Goal: Task Accomplishment & Management: Manage account settings

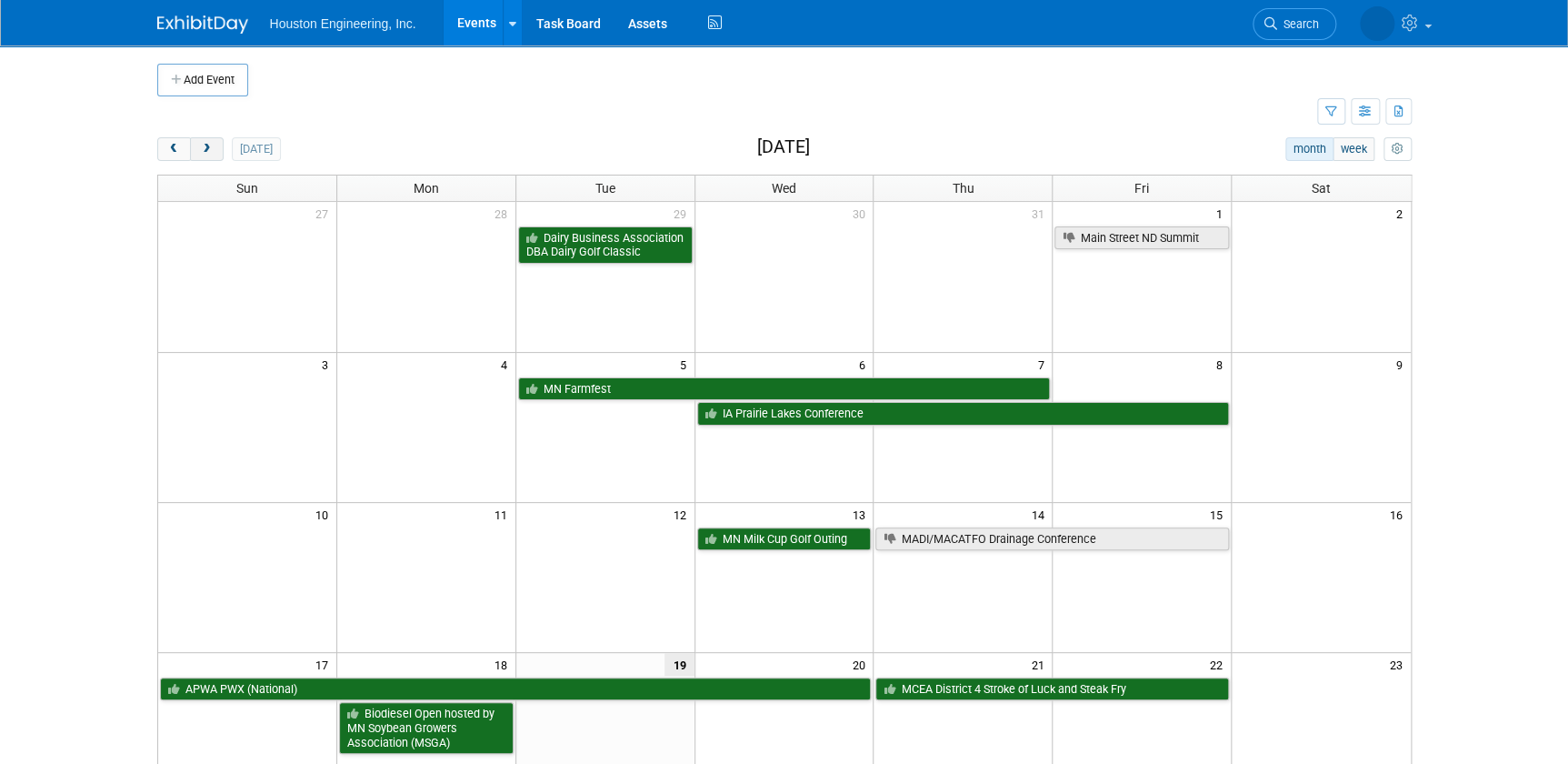
click at [215, 146] on button "next" at bounding box center [207, 149] width 34 height 24
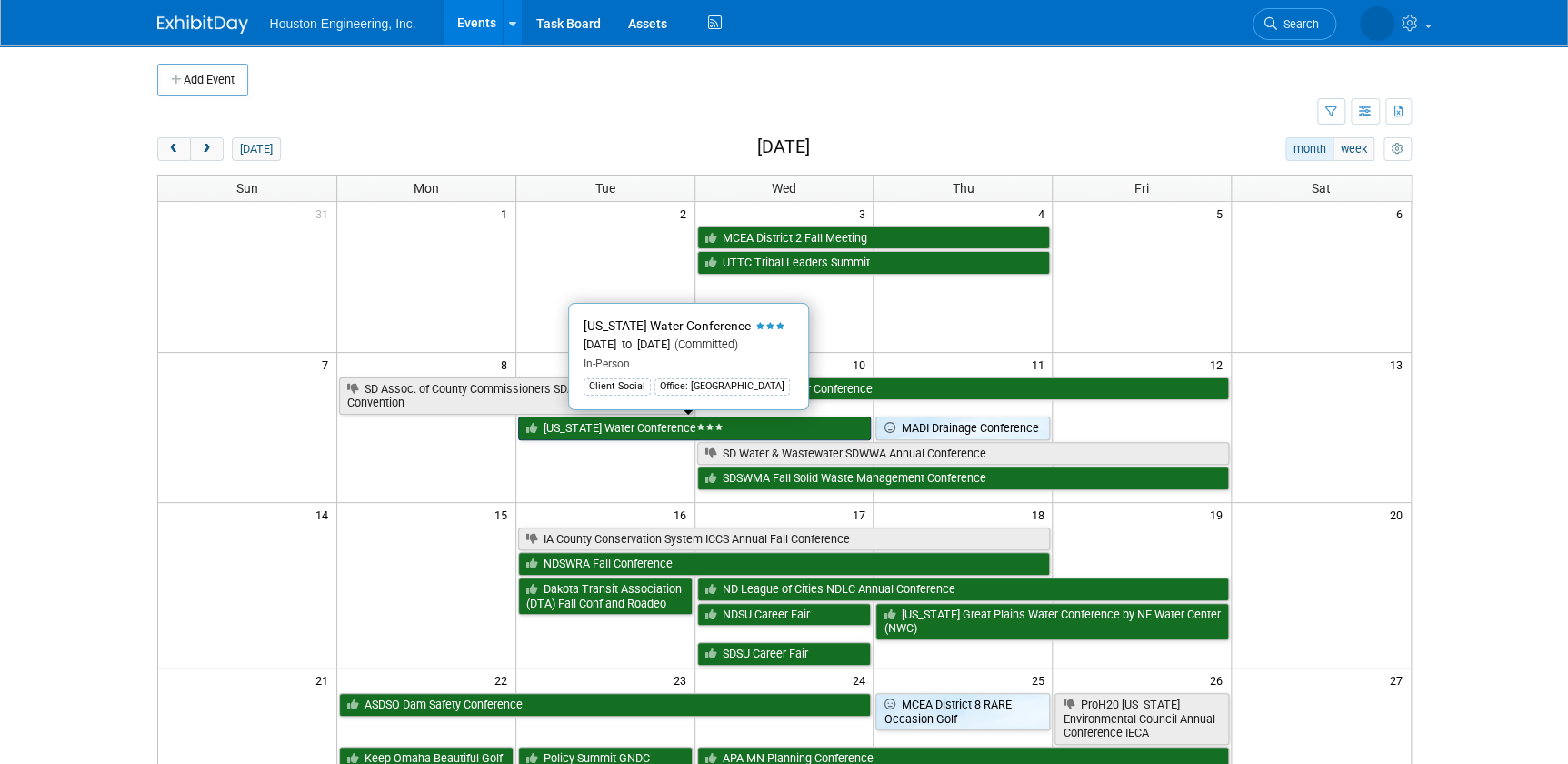
click at [554, 420] on link "[US_STATE] Water Conference" at bounding box center [696, 428] width 354 height 24
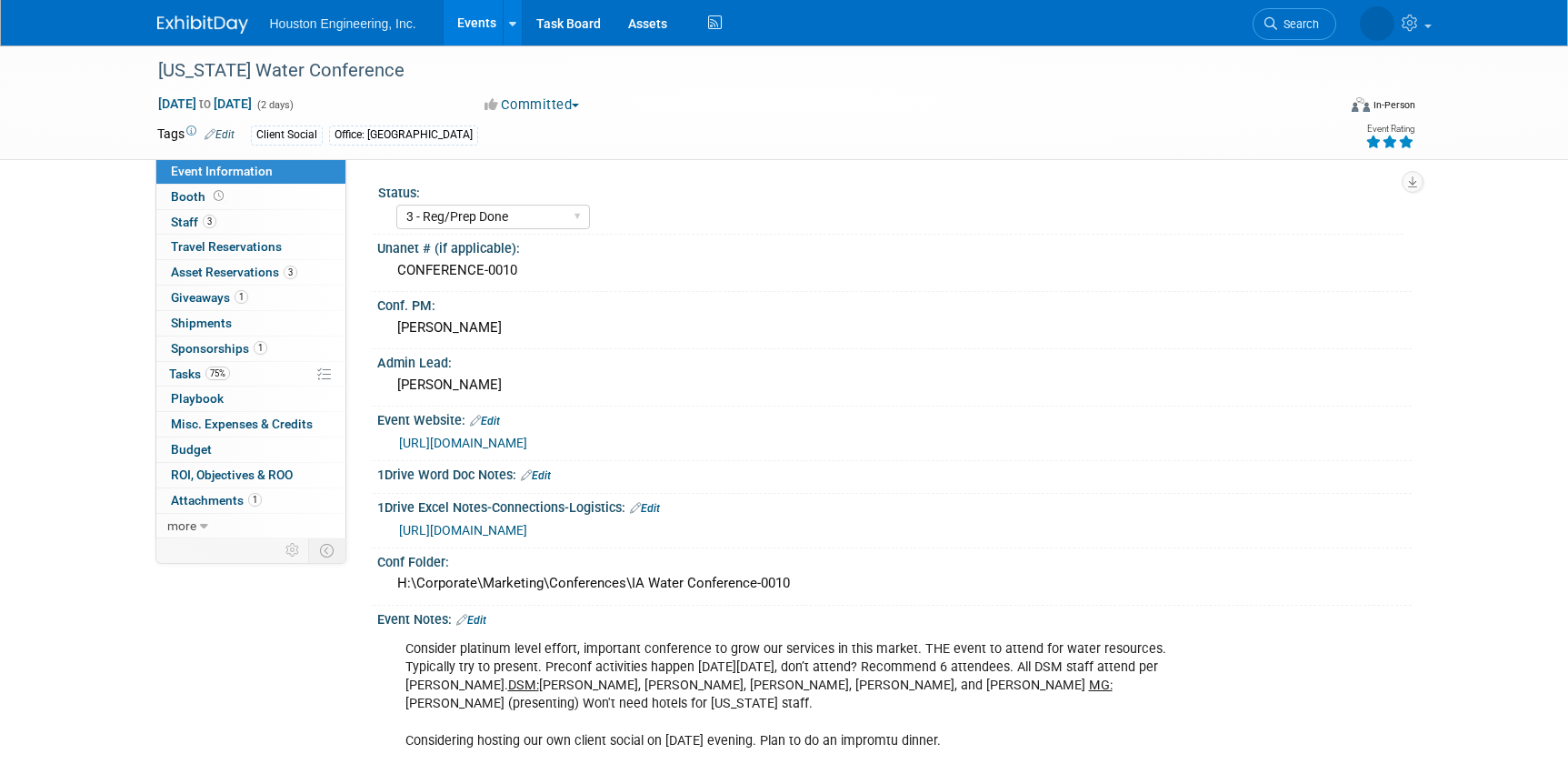
select select "3 - Reg/Prep Done"
select select "Yes"
select select "Water Resources"
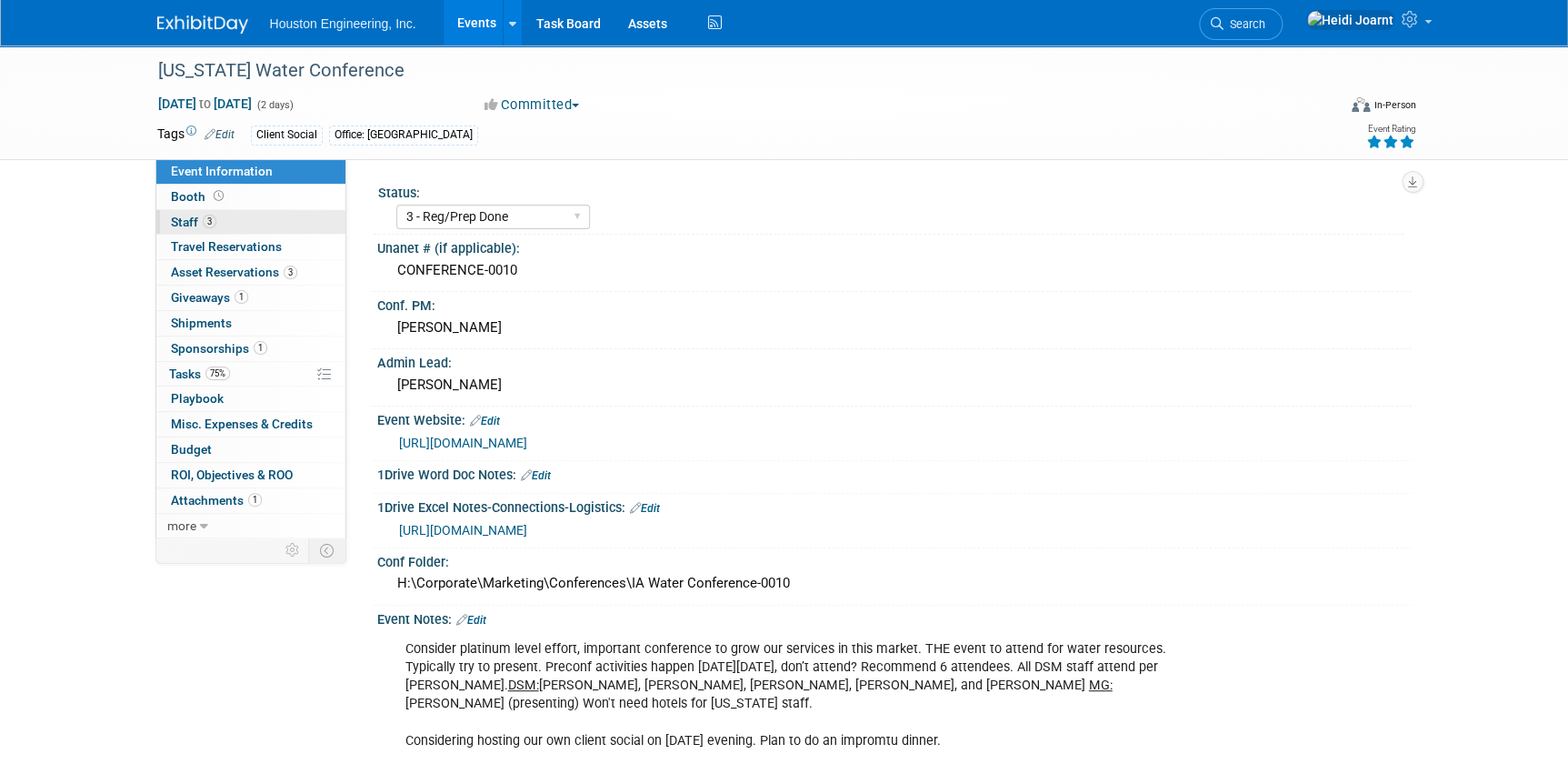
click at [235, 229] on link "3 Staff 3" at bounding box center [250, 222] width 189 height 25
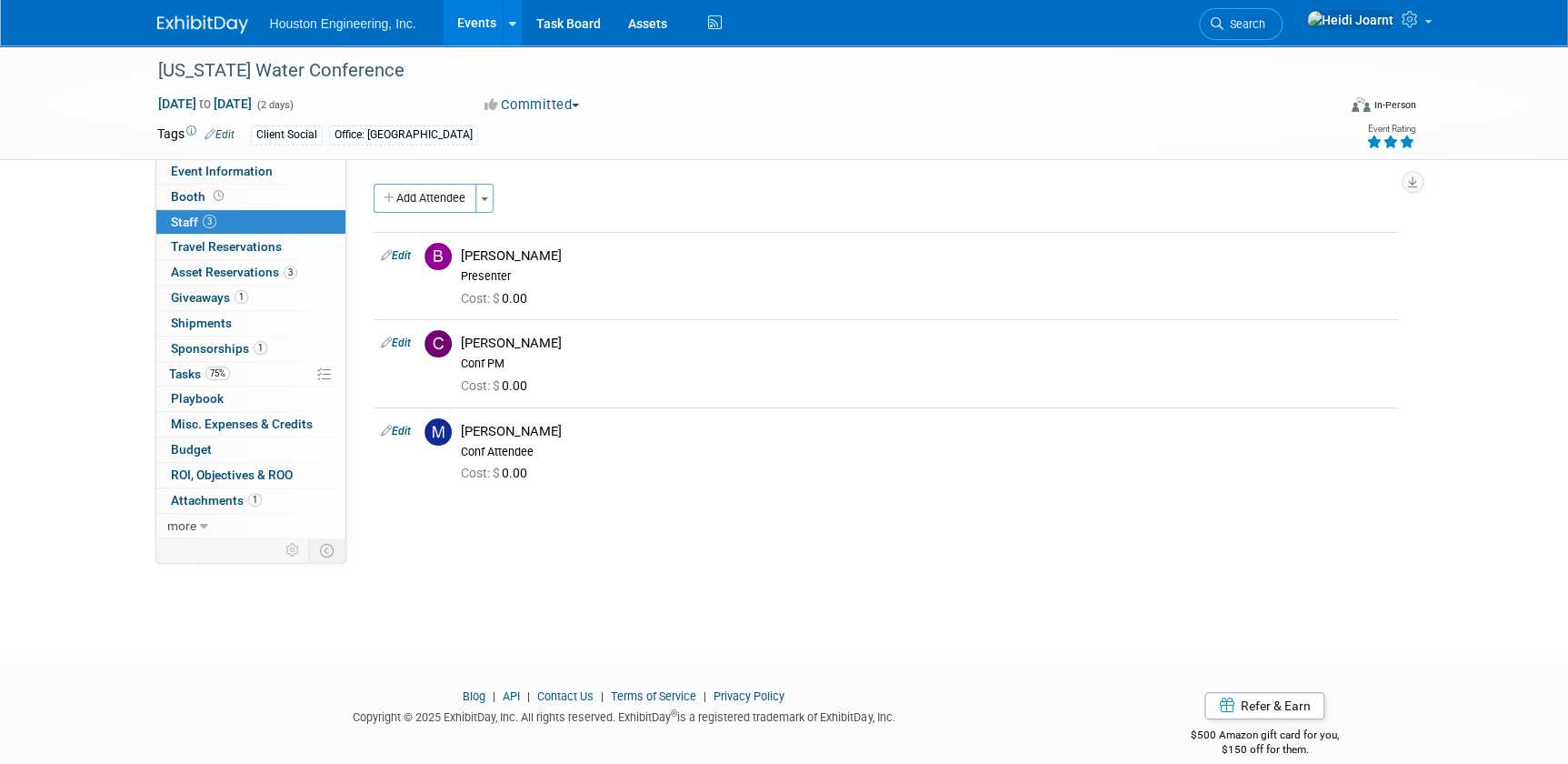
click at [435, 196] on button "Add Attendee" at bounding box center [424, 198] width 102 height 29
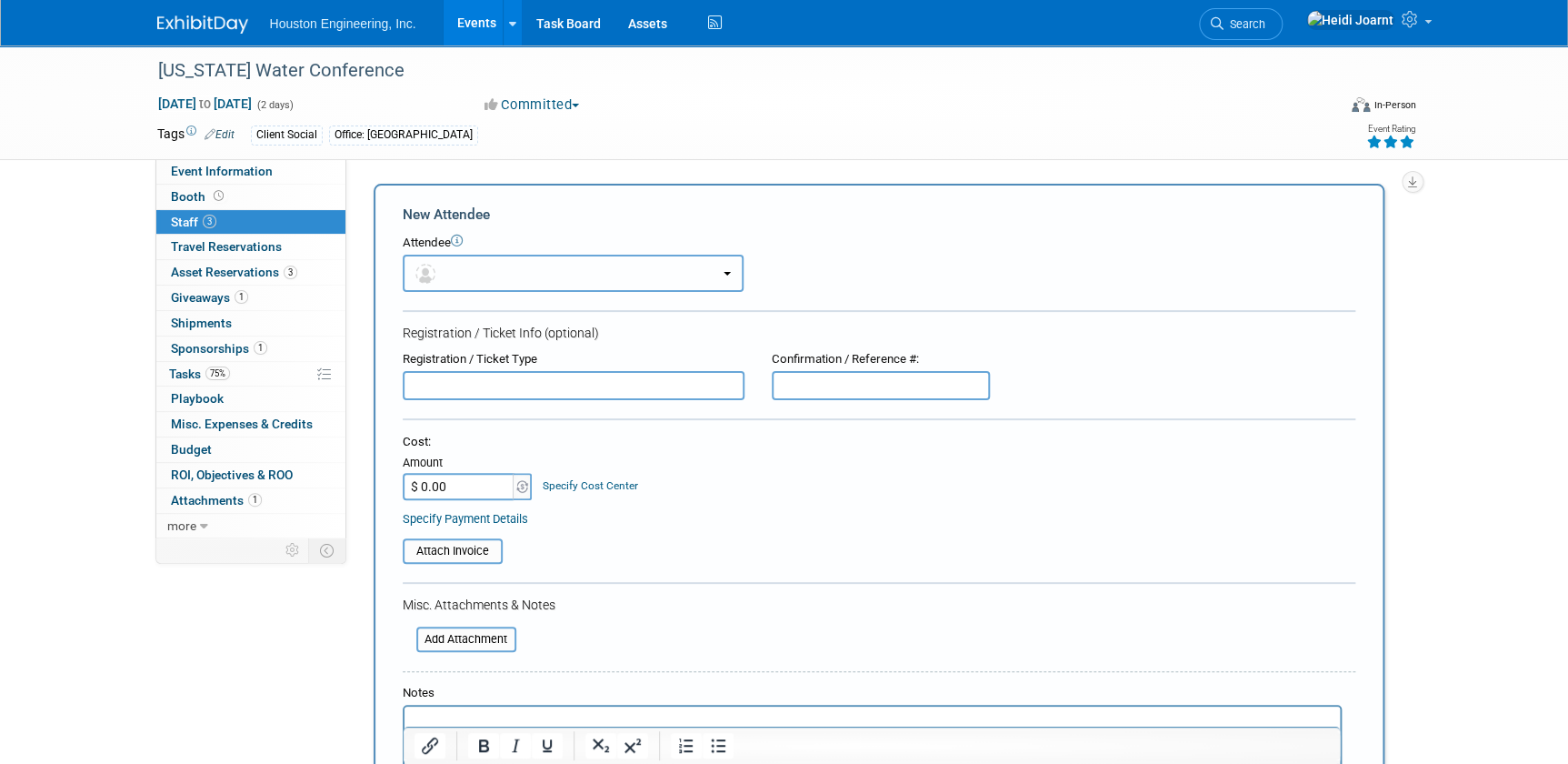
click at [469, 273] on button "button" at bounding box center [572, 273] width 341 height 38
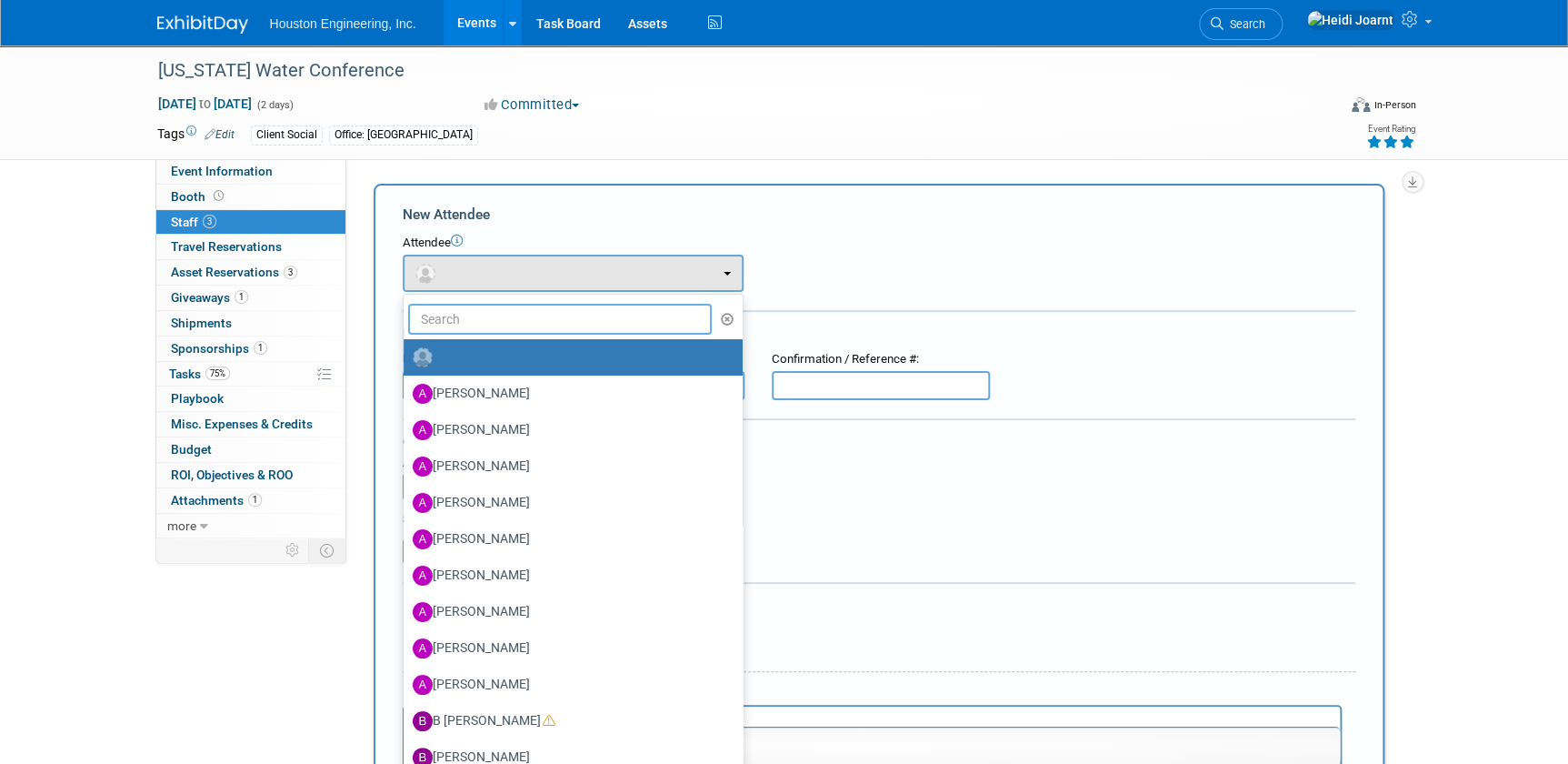
click at [491, 325] on input "text" at bounding box center [560, 319] width 305 height 31
click at [586, 317] on input "text" at bounding box center [560, 319] width 305 height 31
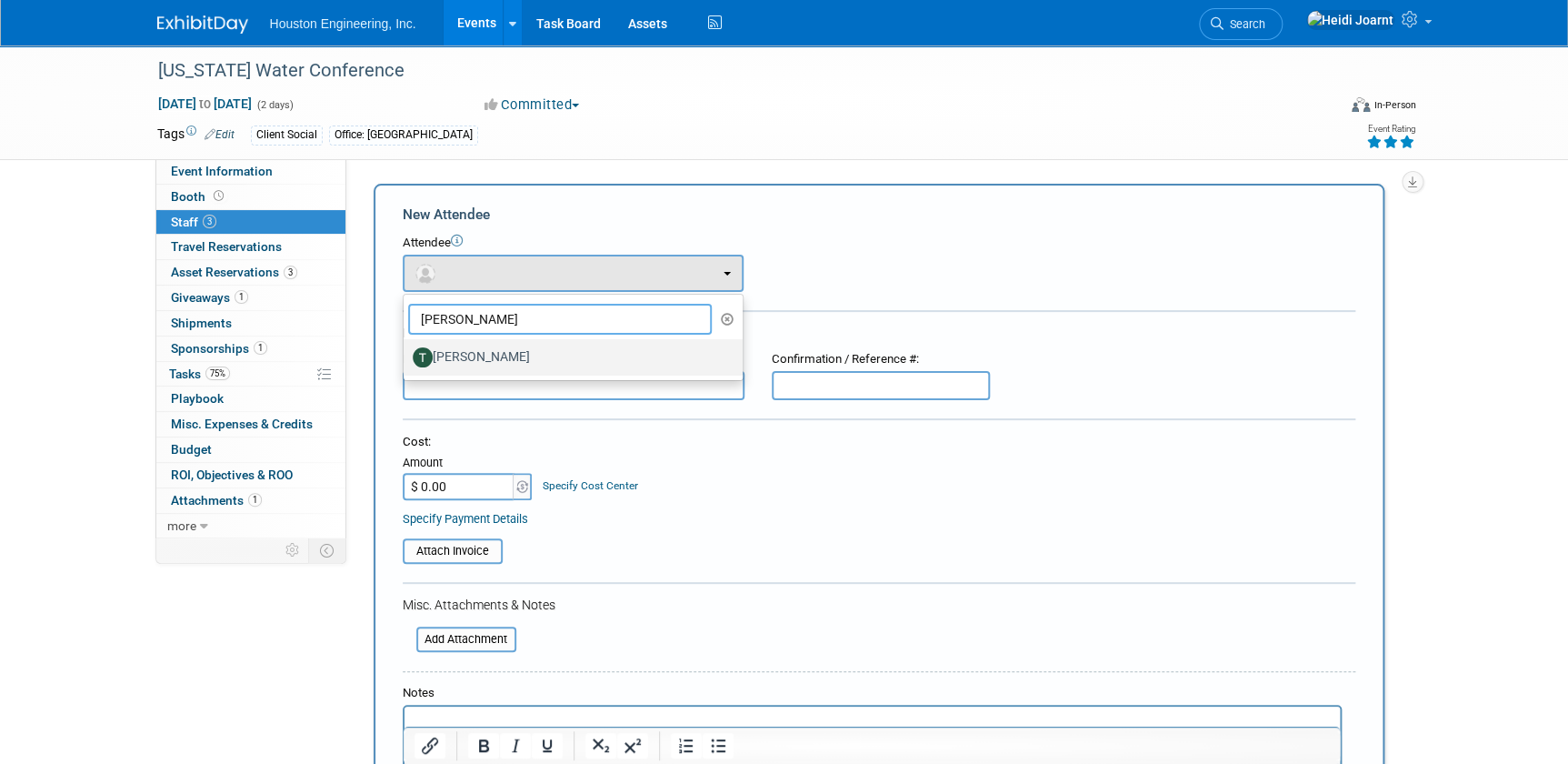
type input "[PERSON_NAME]"
click at [553, 346] on label "[PERSON_NAME]" at bounding box center [568, 357] width 312 height 29
click at [406, 349] on input "[PERSON_NAME]" at bounding box center [400, 355] width 12 height 12
select select "4f3d99eb-5ca7-41a3-a049-93e430ea9533"
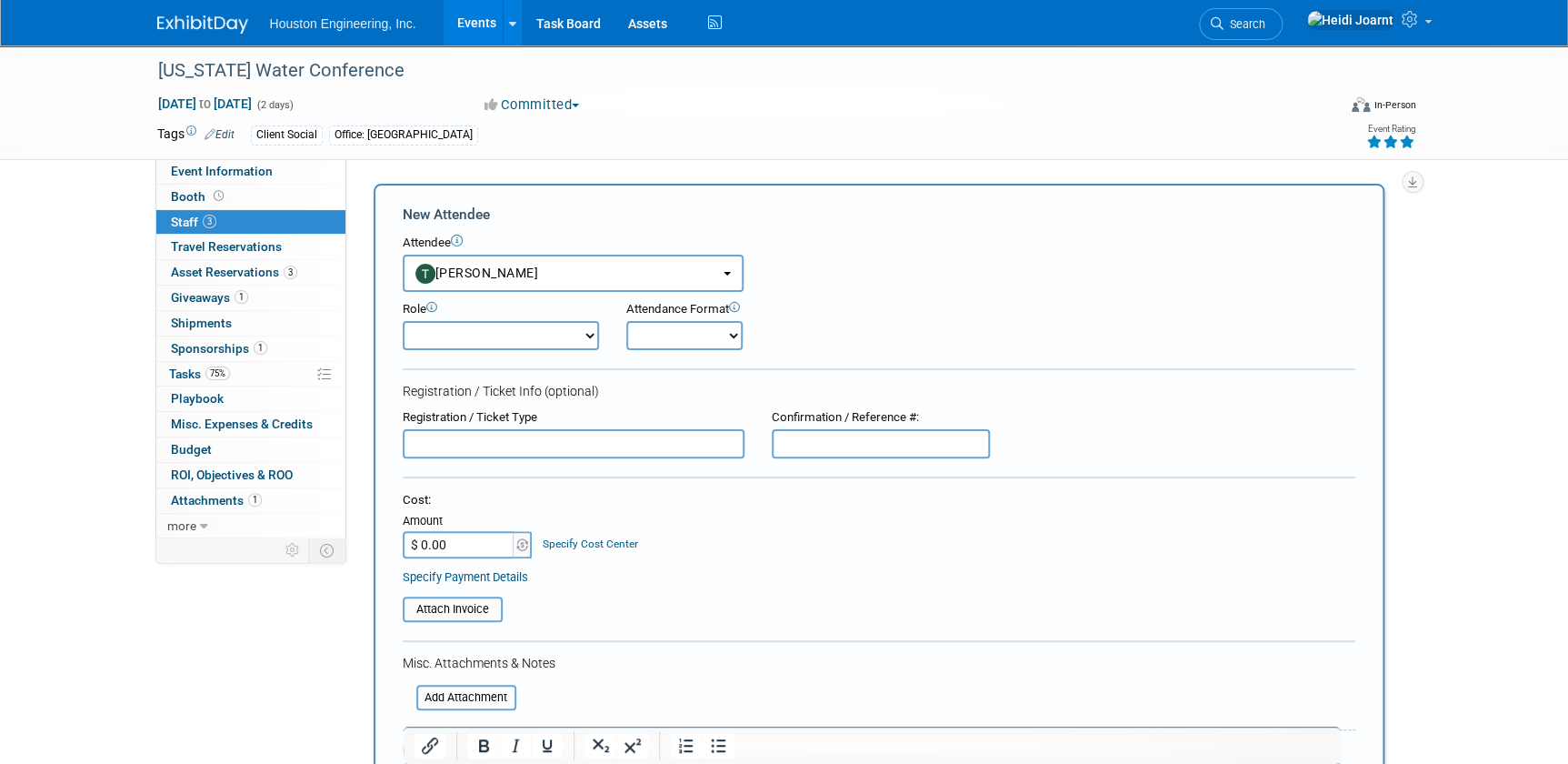
click at [484, 346] on select "Conf Attendee Conf PM Demonstrator Host Planner Presenter Sales Representative" at bounding box center [501, 335] width 197 height 29
select select "200"
click at [402, 321] on select "Conf Attendee Conf PM Demonstrator Host Planner Presenter Sales Representative" at bounding box center [501, 335] width 197 height 29
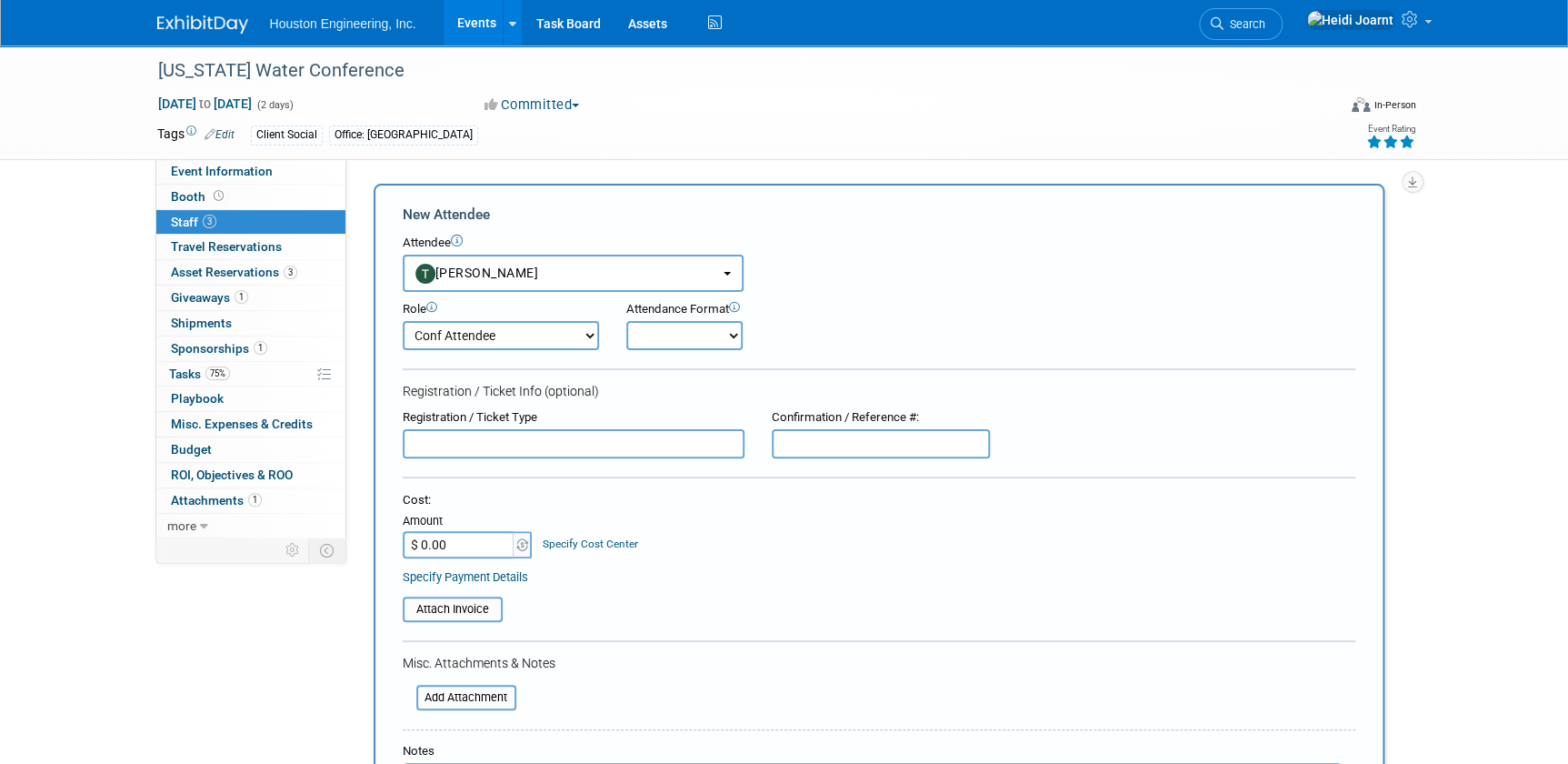
scroll to position [247, 0]
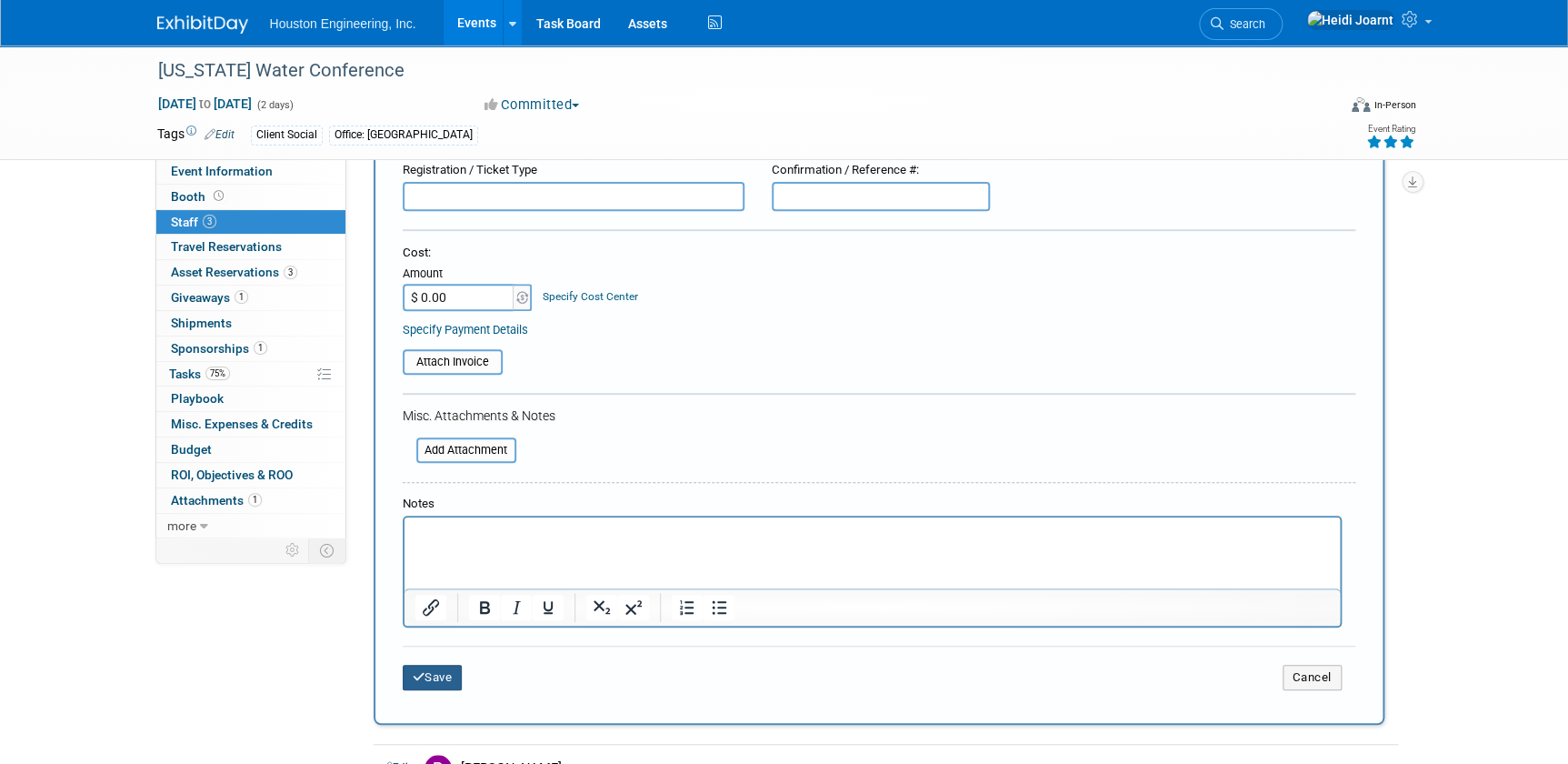
click at [438, 673] on button "Save" at bounding box center [432, 678] width 60 height 26
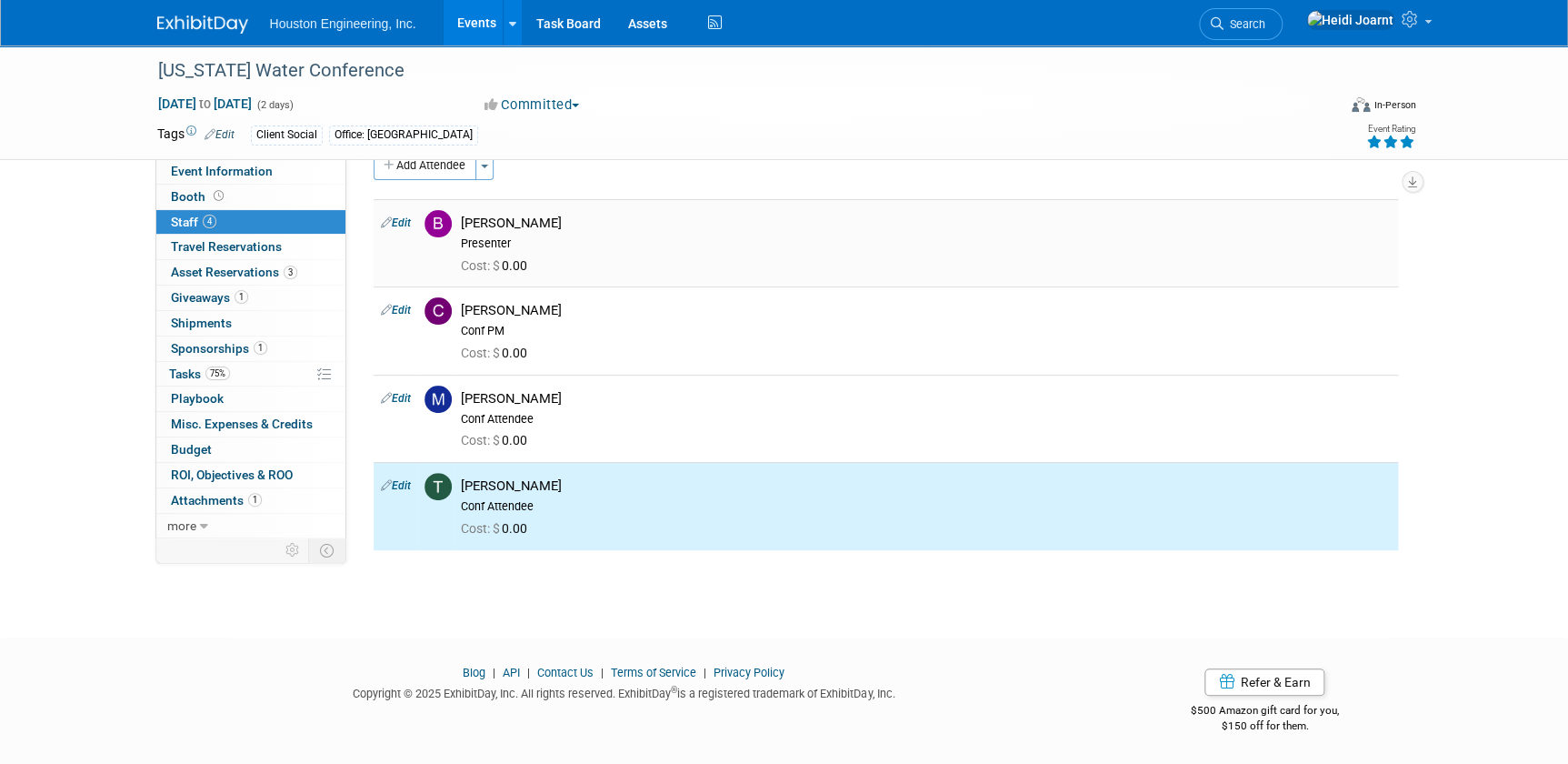
scroll to position [0, 0]
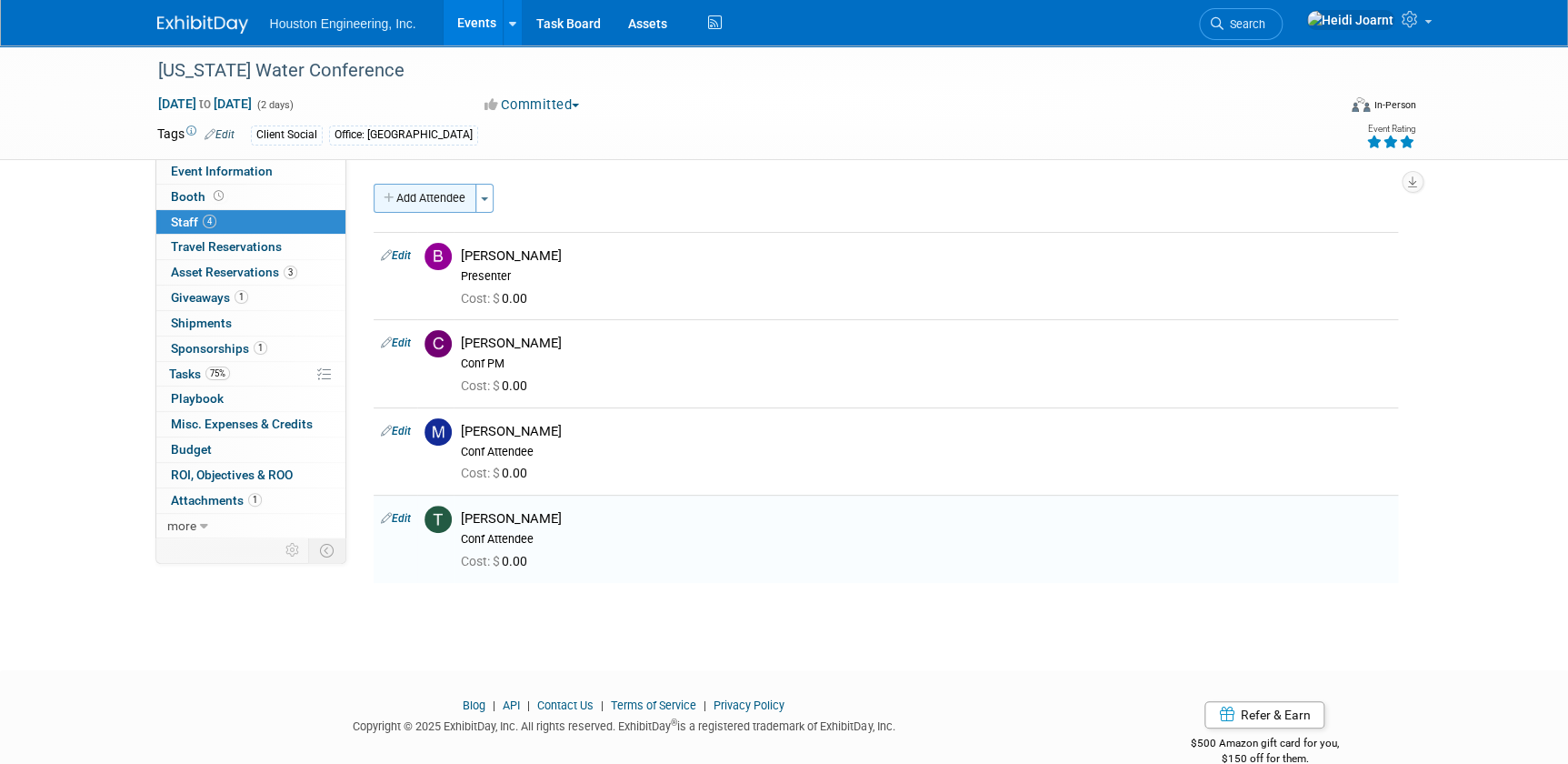
click at [426, 192] on button "Add Attendee" at bounding box center [424, 198] width 102 height 29
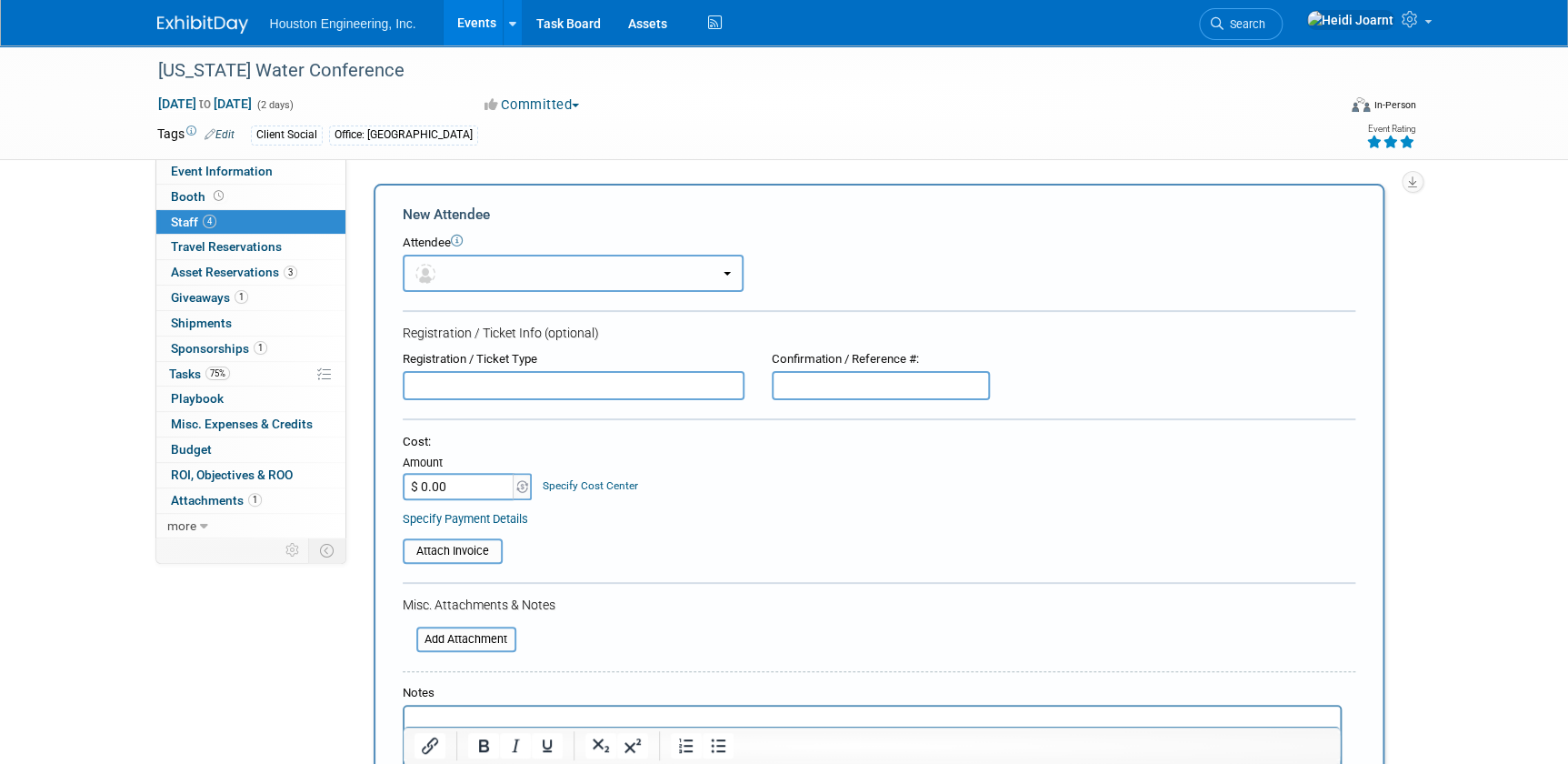
click at [444, 282] on button "button" at bounding box center [572, 273] width 341 height 38
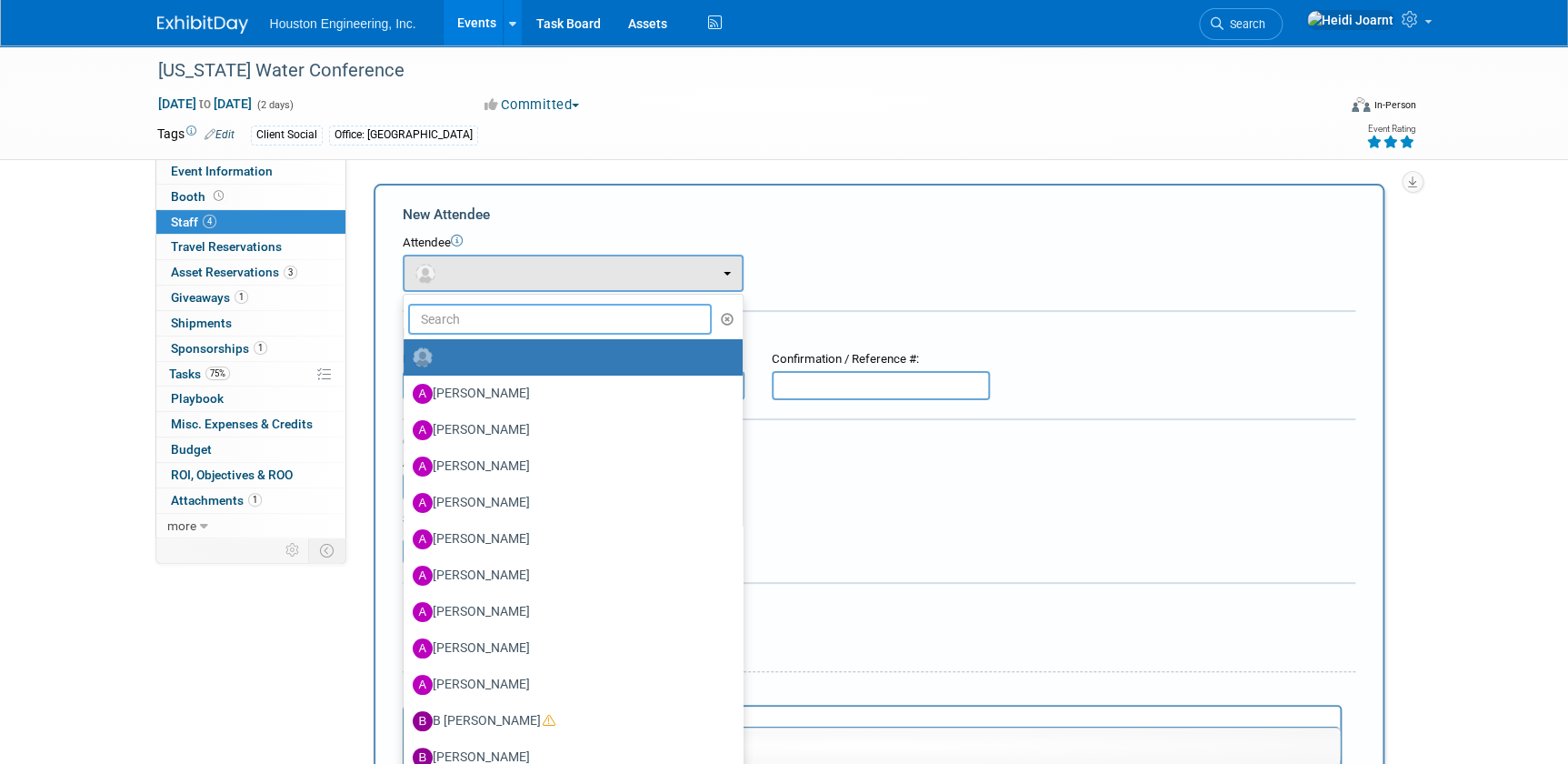
click at [473, 317] on input "text" at bounding box center [560, 319] width 305 height 31
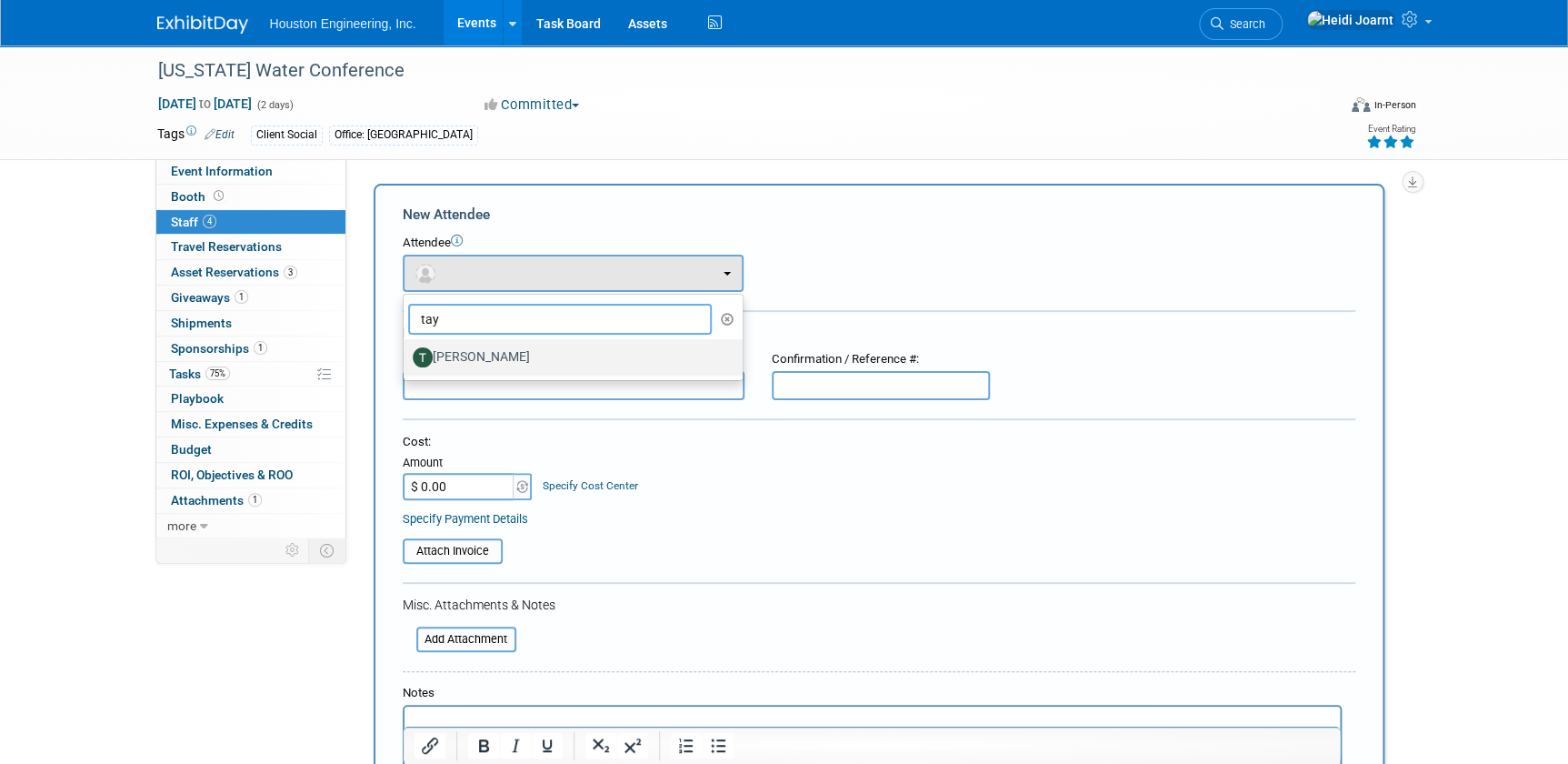
type input "tay"
click at [504, 361] on label "[PERSON_NAME]" at bounding box center [568, 357] width 312 height 29
click at [406, 361] on input "[PERSON_NAME]" at bounding box center [400, 355] width 12 height 12
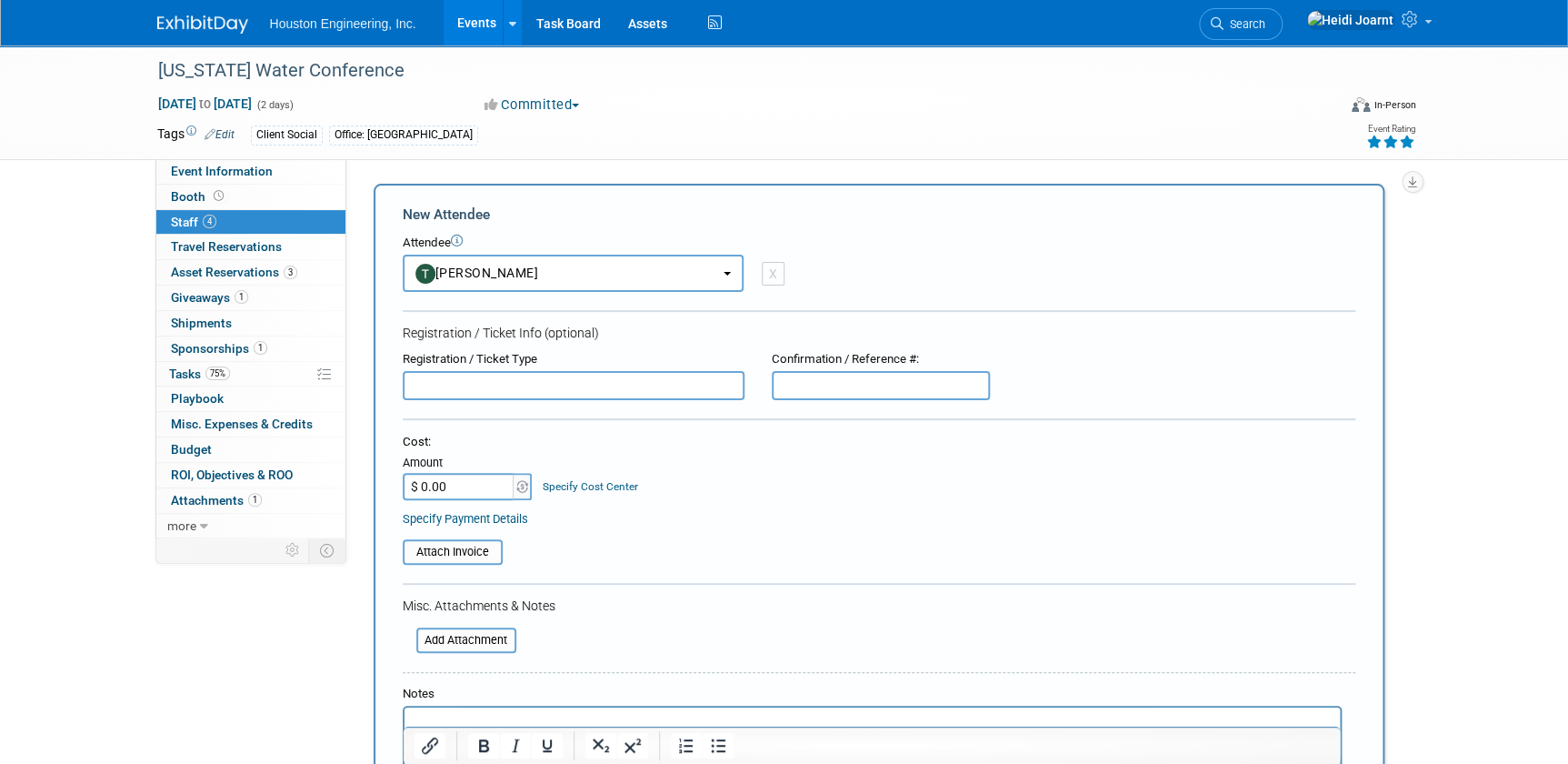
select select "8a617f93-4904-4265-a7c0-f174447bceb0"
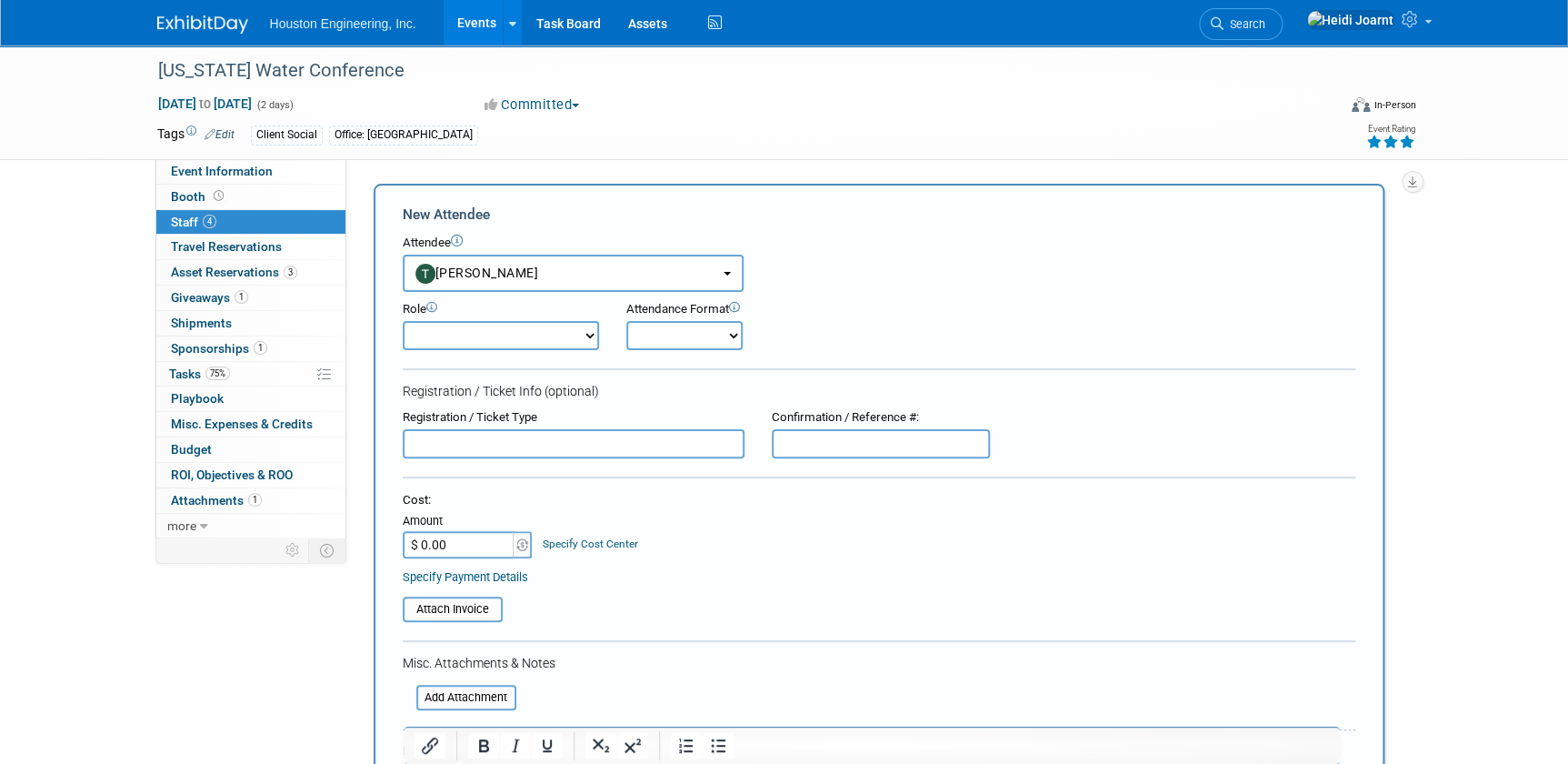
click at [498, 333] on select "Conf Attendee Conf PM Demonstrator Host Planner Presenter Sales Representative" at bounding box center [501, 335] width 197 height 29
select select "200"
click at [402, 321] on select "Conf Attendee Conf PM Demonstrator Host Planner Presenter Sales Representative" at bounding box center [501, 335] width 197 height 29
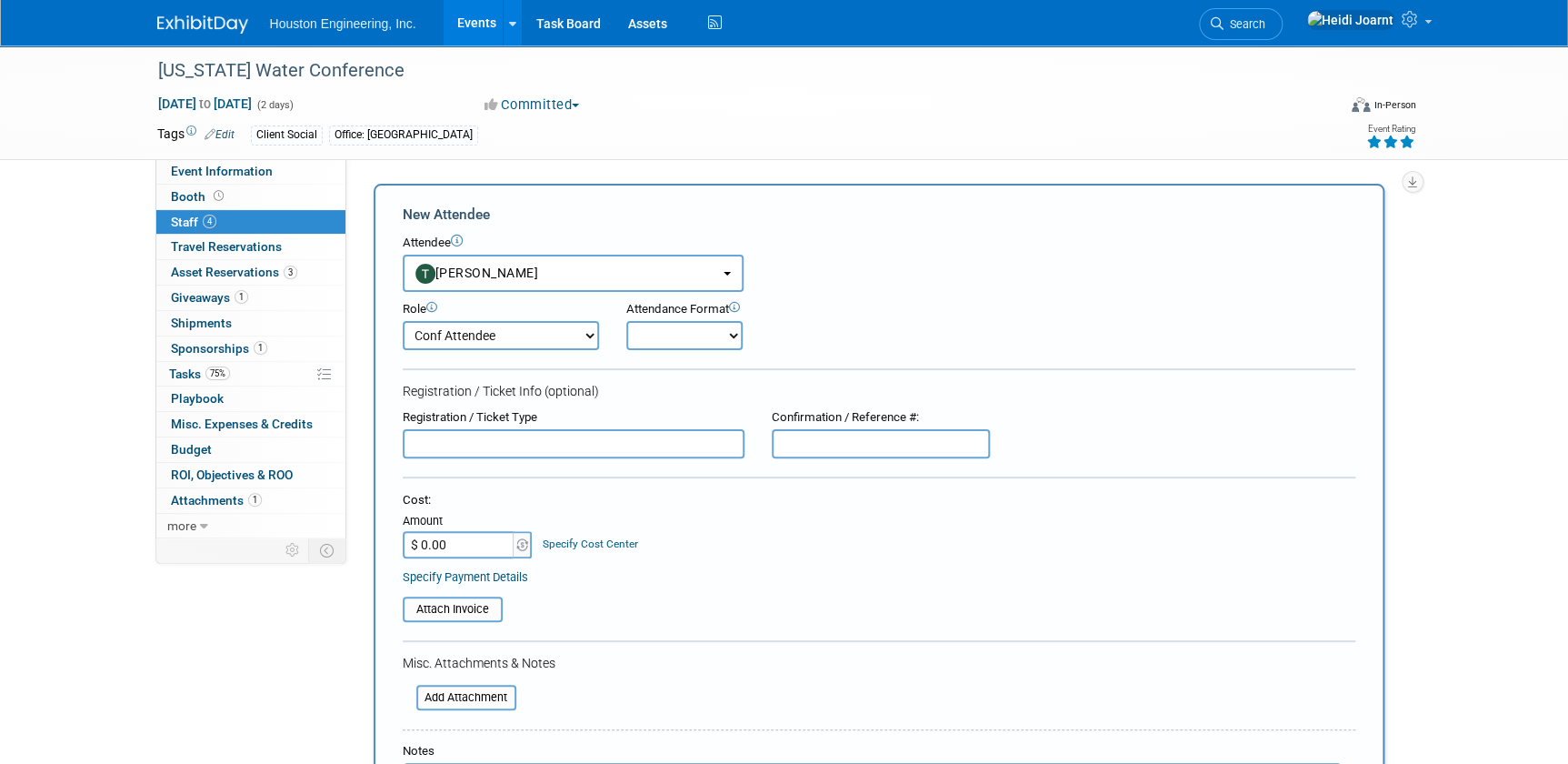
scroll to position [247, 0]
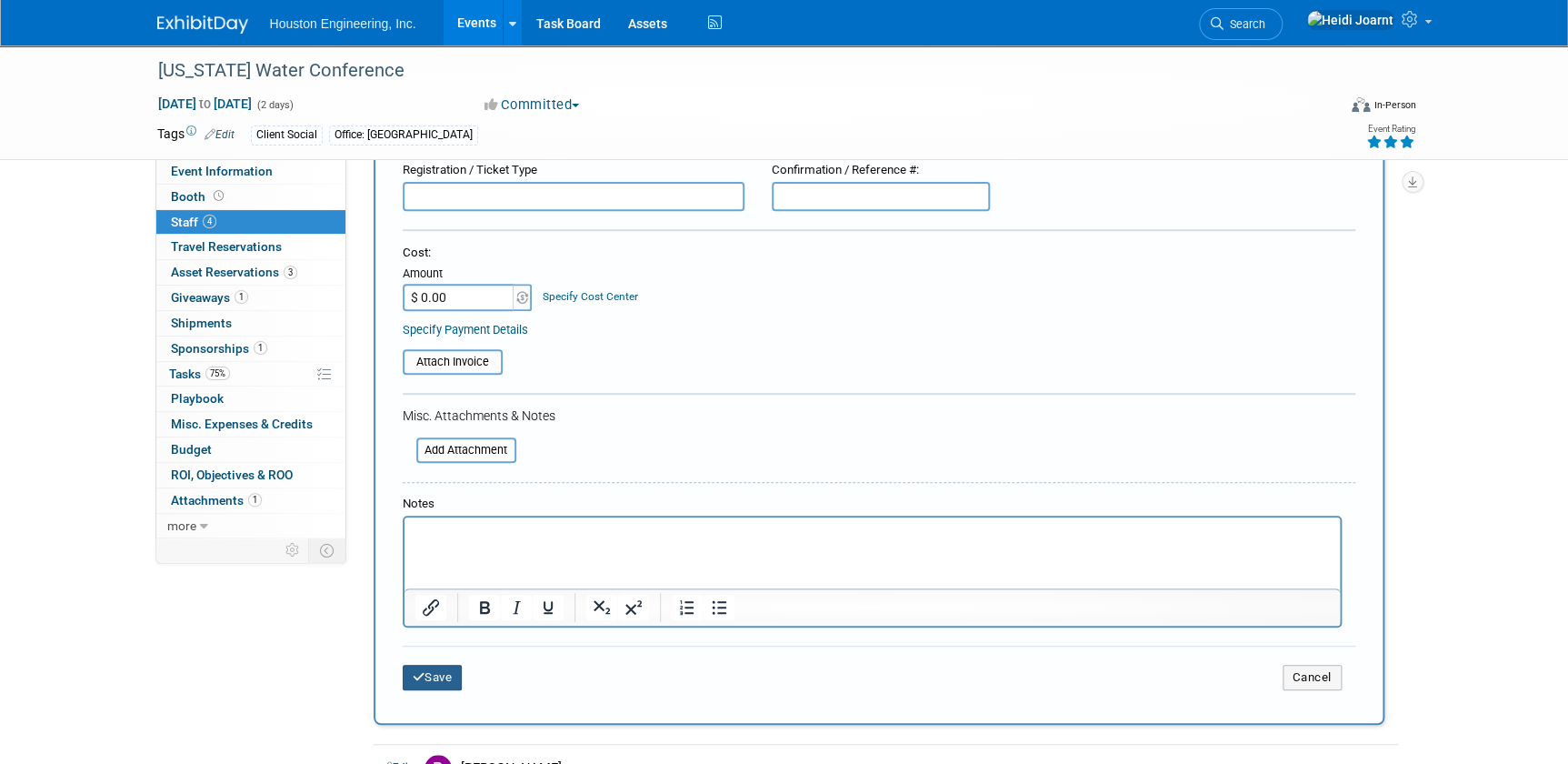
click at [433, 682] on button "Save" at bounding box center [432, 678] width 60 height 26
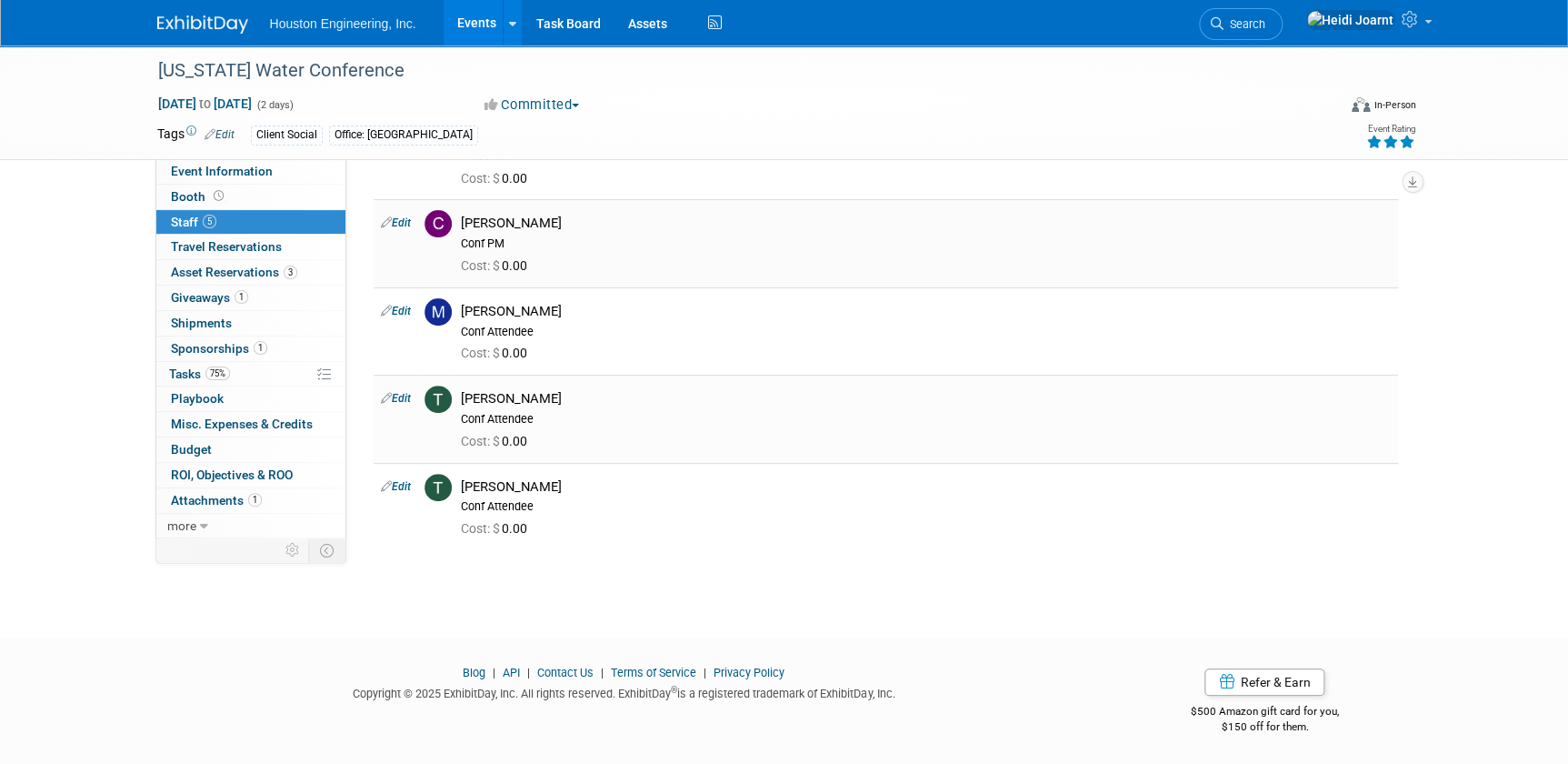
scroll to position [0, 0]
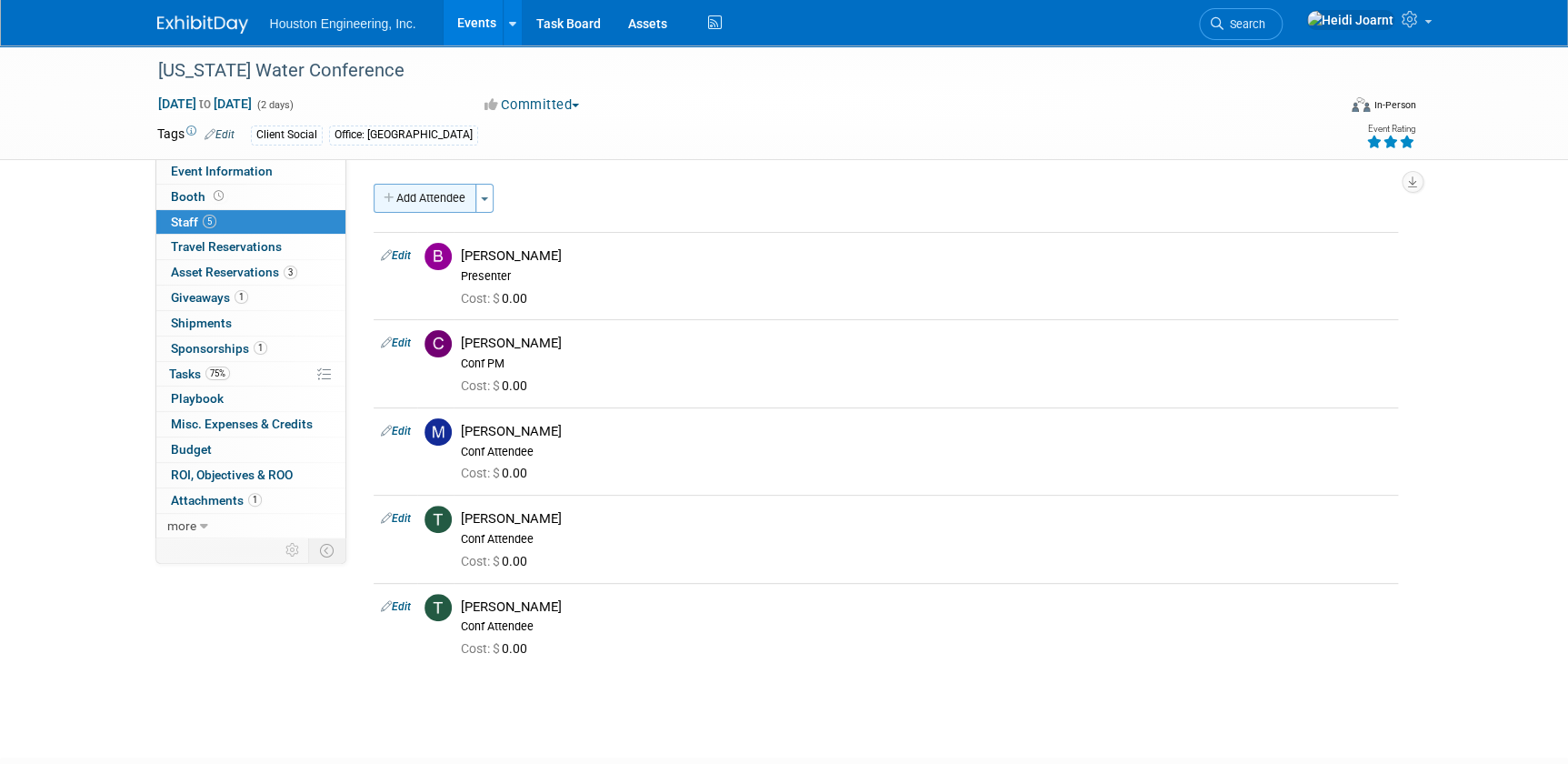
click at [458, 209] on button "Add Attendee" at bounding box center [424, 198] width 102 height 29
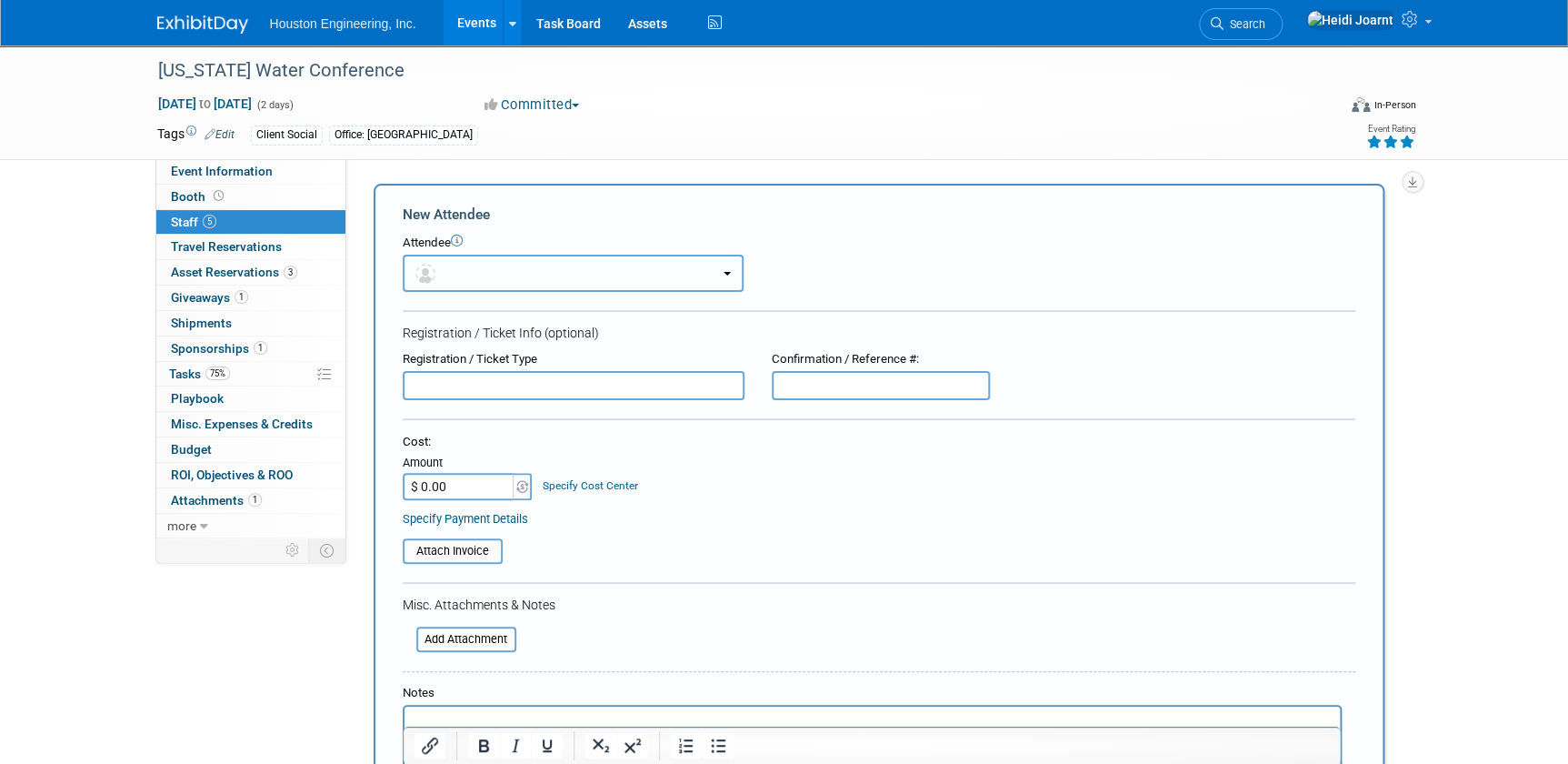
click at [498, 278] on button "button" at bounding box center [572, 273] width 341 height 38
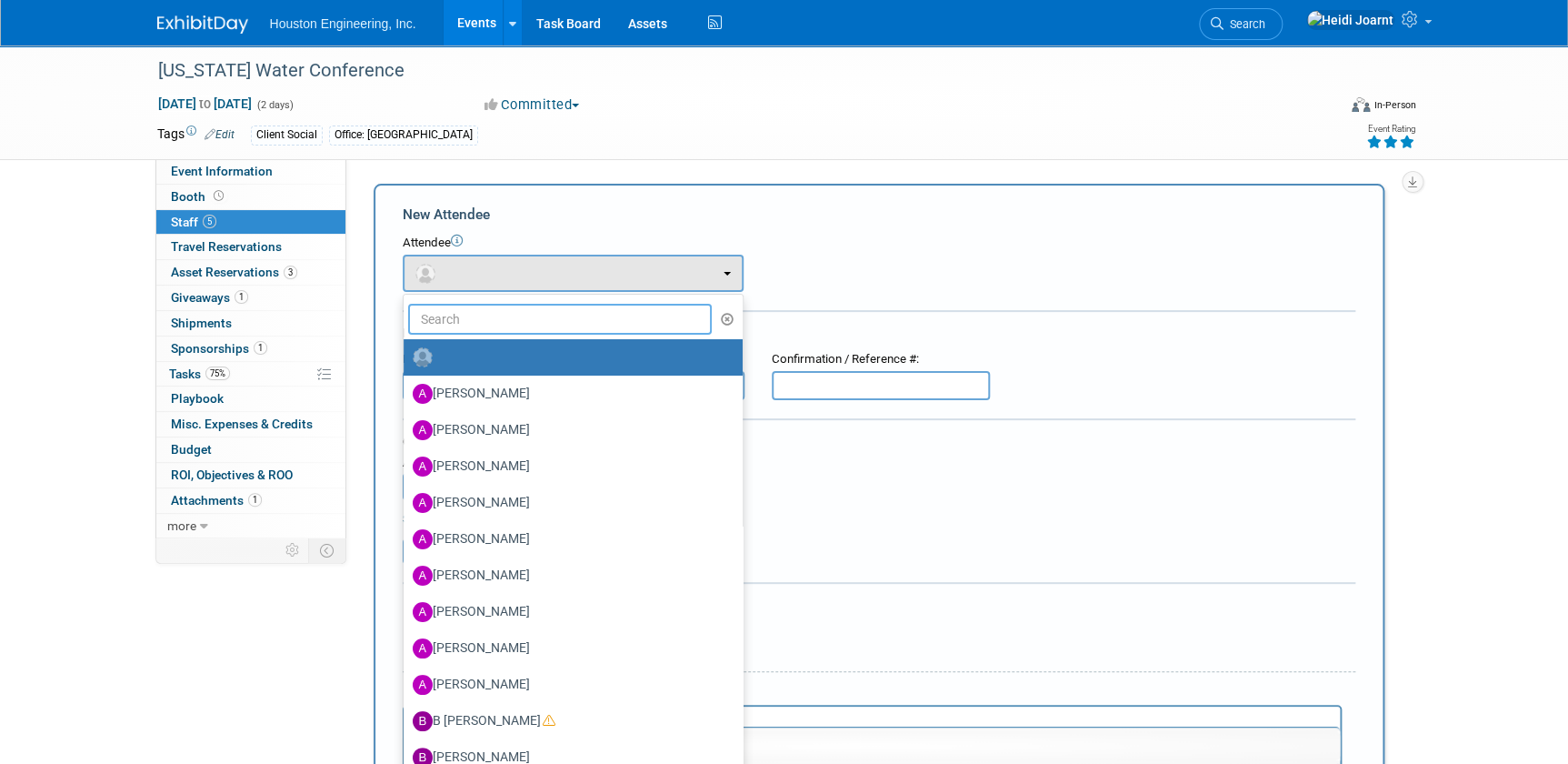
click at [509, 326] on input "text" at bounding box center [560, 319] width 305 height 31
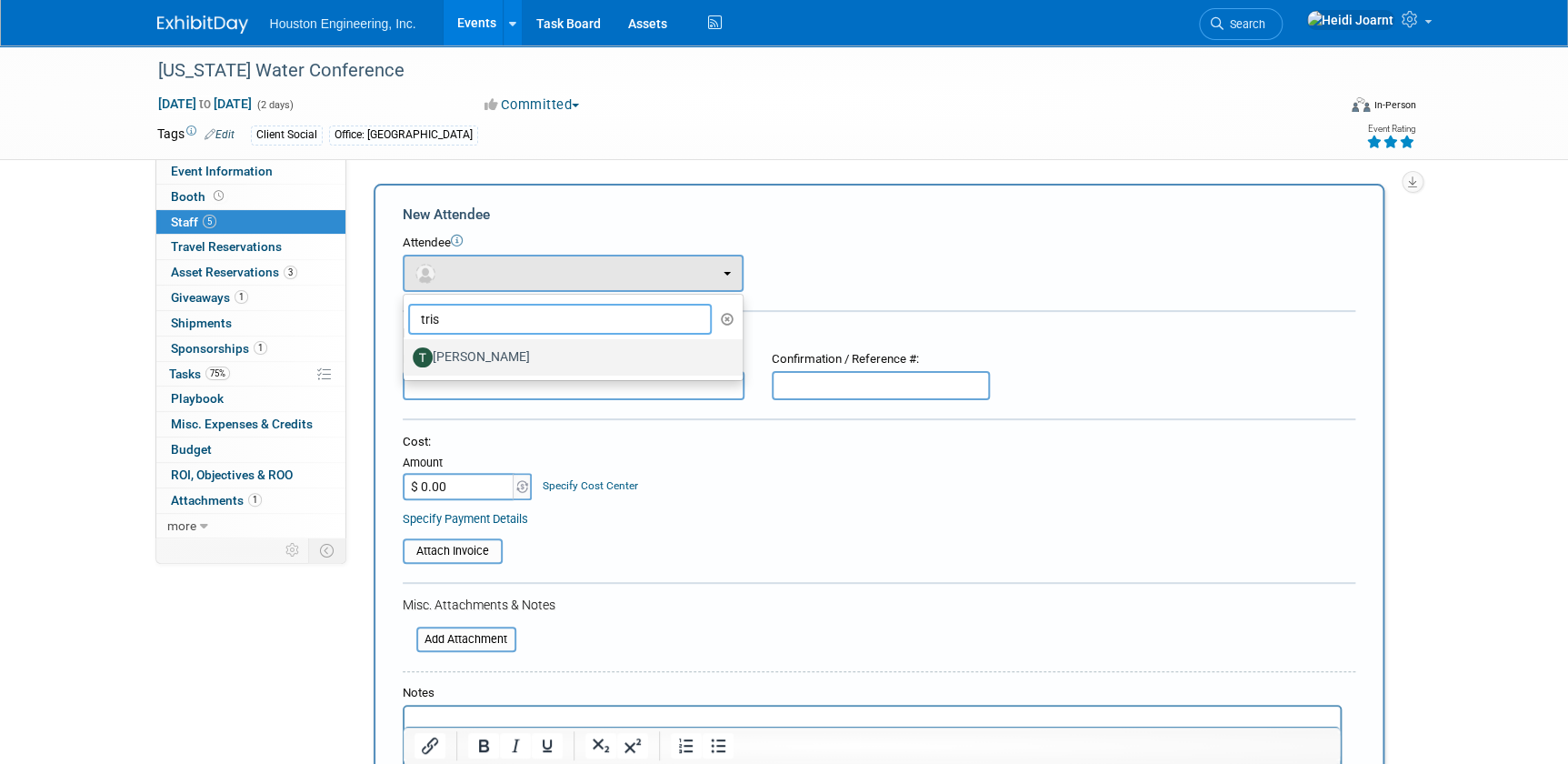
type input "tris"
click at [463, 352] on label "[PERSON_NAME]" at bounding box center [568, 357] width 312 height 29
click at [406, 352] on input "[PERSON_NAME]" at bounding box center [400, 355] width 12 height 12
select select "38f13ff9-cb40-4a82-9c2d-01f6a701df57"
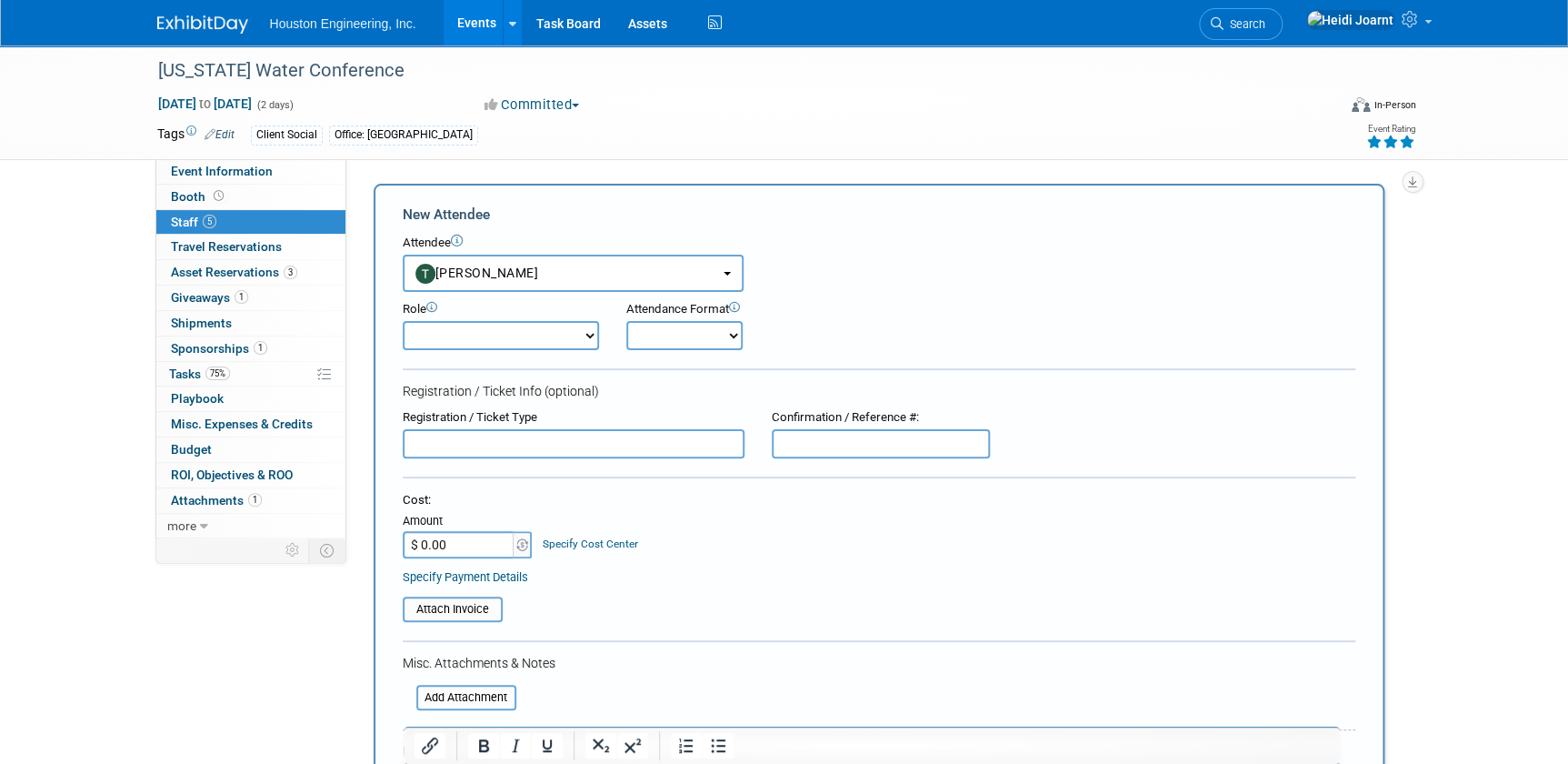
click at [501, 332] on select "Conf Attendee Conf PM Demonstrator Host Planner Presenter Sales Representative" at bounding box center [501, 335] width 197 height 29
select select "200"
click at [402, 321] on select "Conf Attendee Conf PM Demonstrator Host Planner Presenter Sales Representative" at bounding box center [501, 335] width 197 height 29
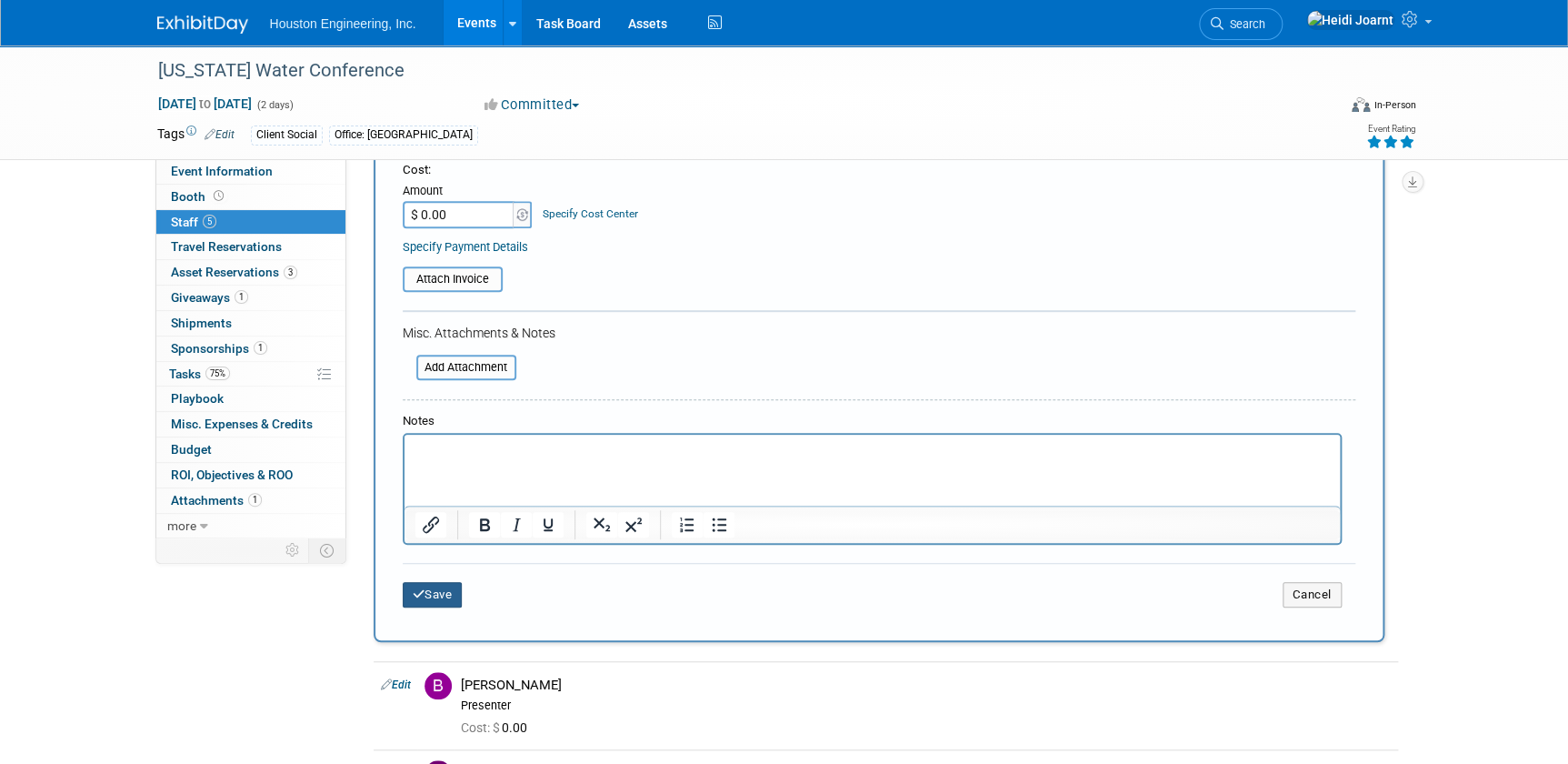
drag, startPoint x: 429, startPoint y: 586, endPoint x: 437, endPoint y: 561, distance: 26.2
click at [428, 586] on button "Save" at bounding box center [432, 595] width 60 height 26
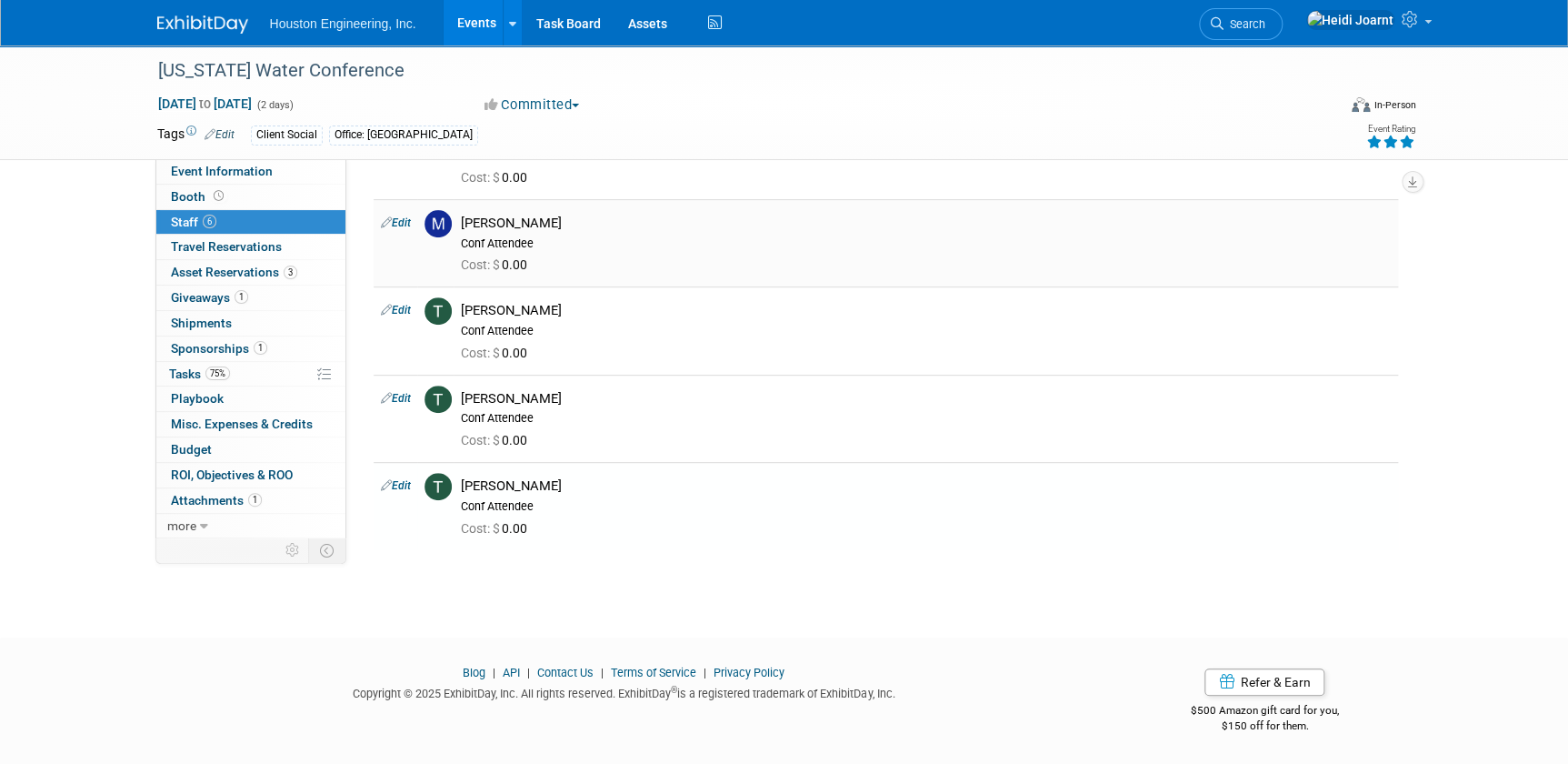
scroll to position [0, 0]
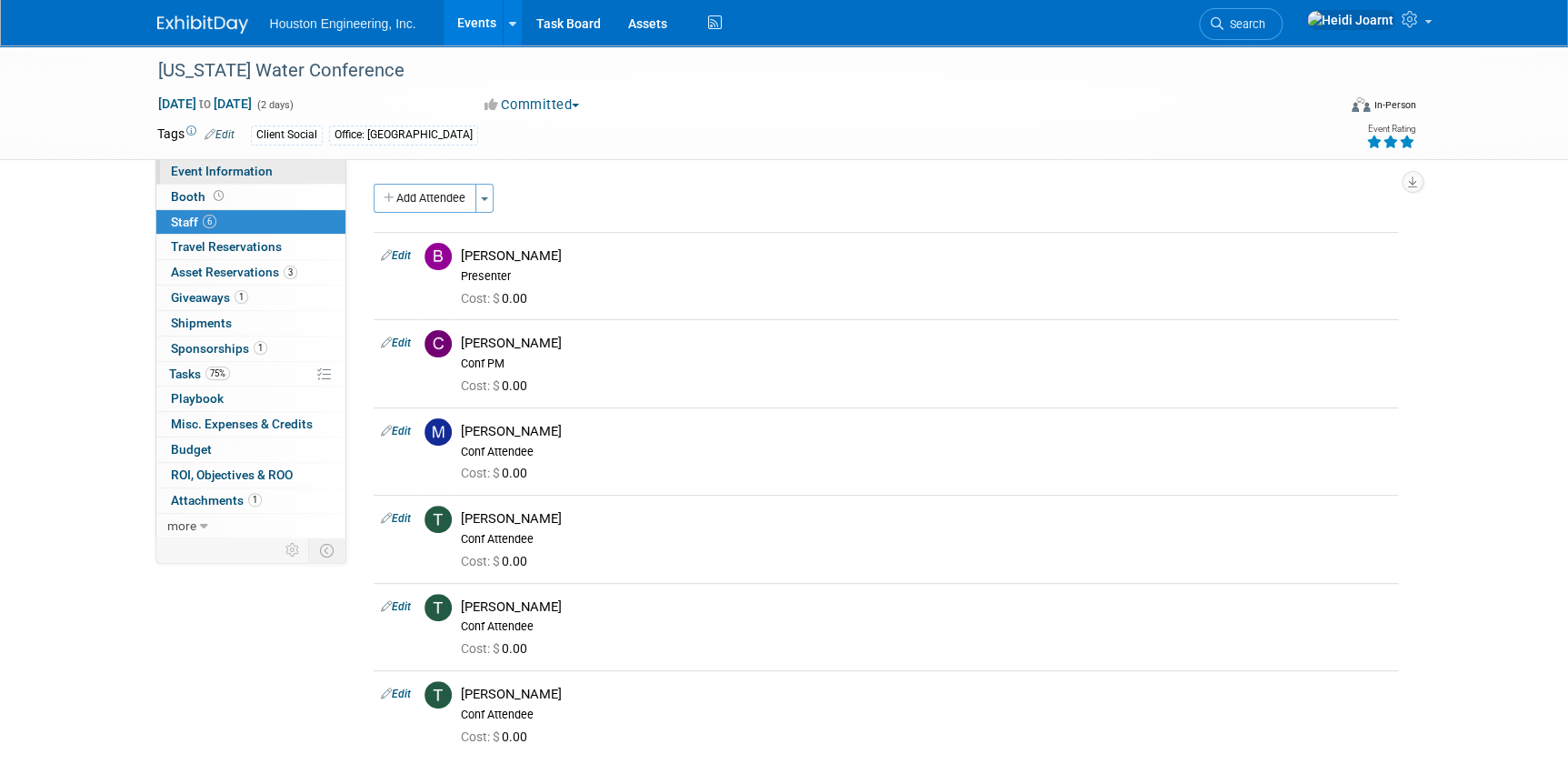
click at [245, 173] on span "Event Information" at bounding box center [222, 171] width 101 height 15
select select "3 - Reg/Prep Done"
select select "Yes"
select select "Water Resources"
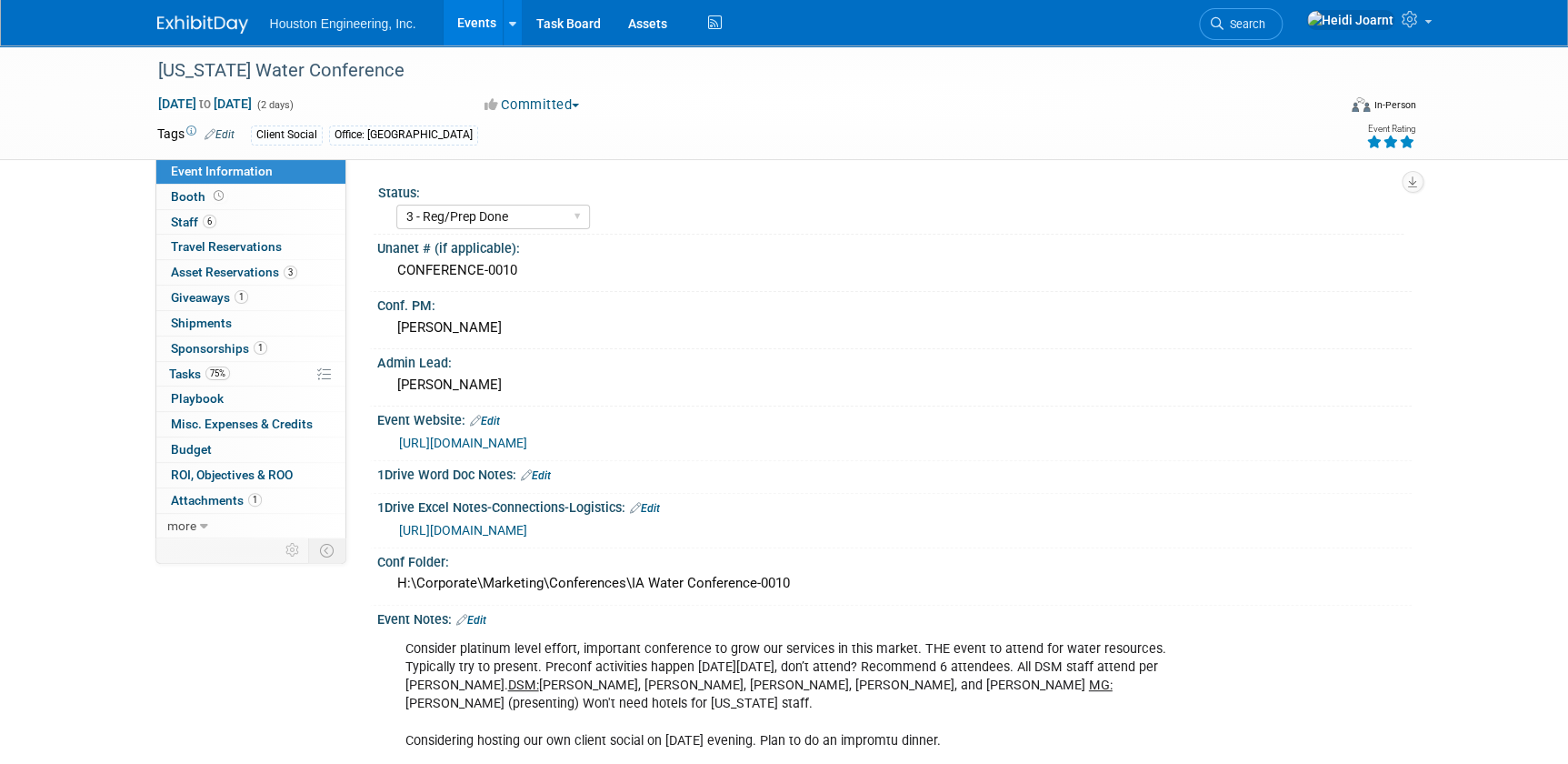
scroll to position [81, 0]
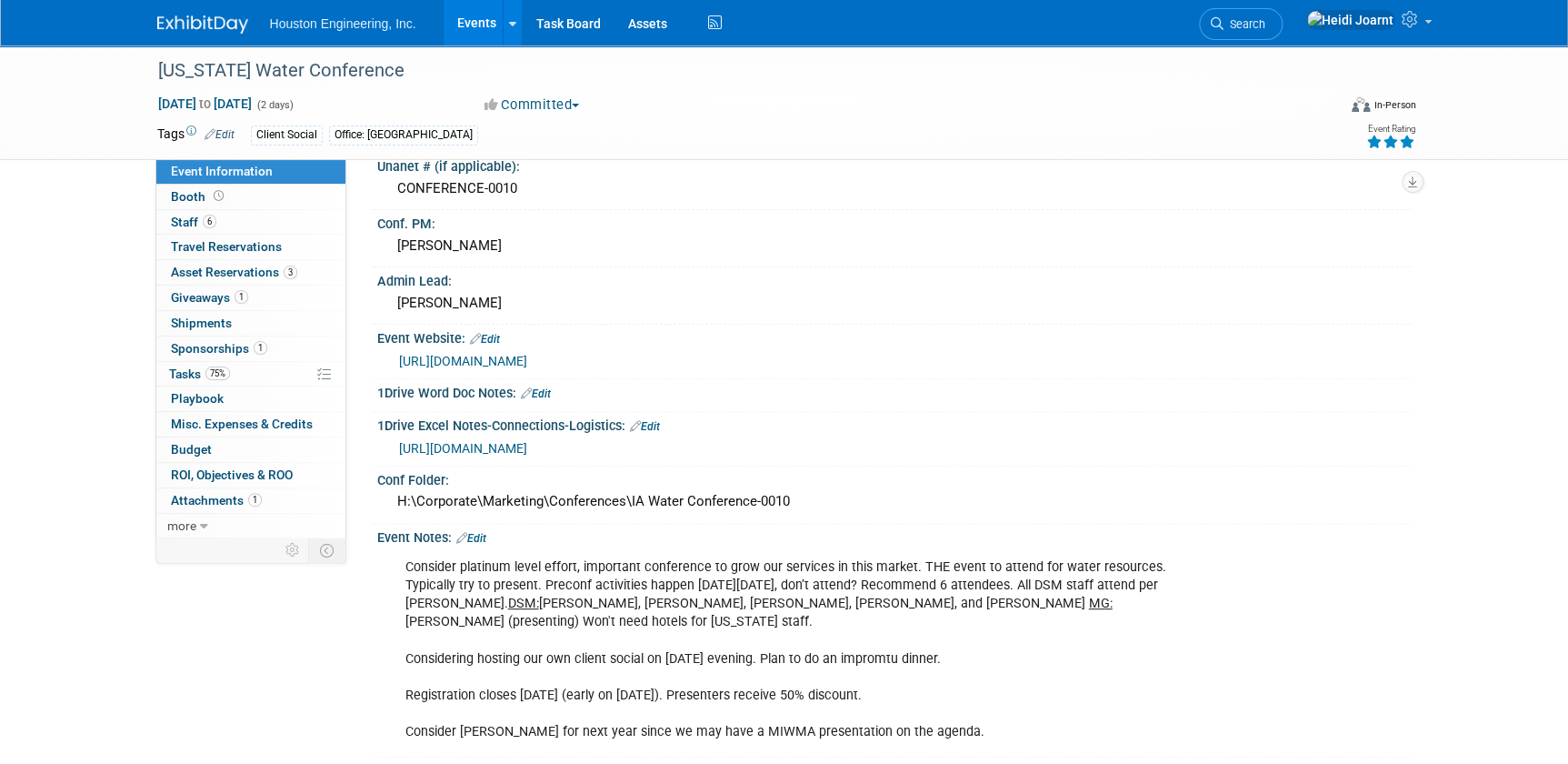
click at [474, 532] on link "Edit" at bounding box center [471, 537] width 30 height 13
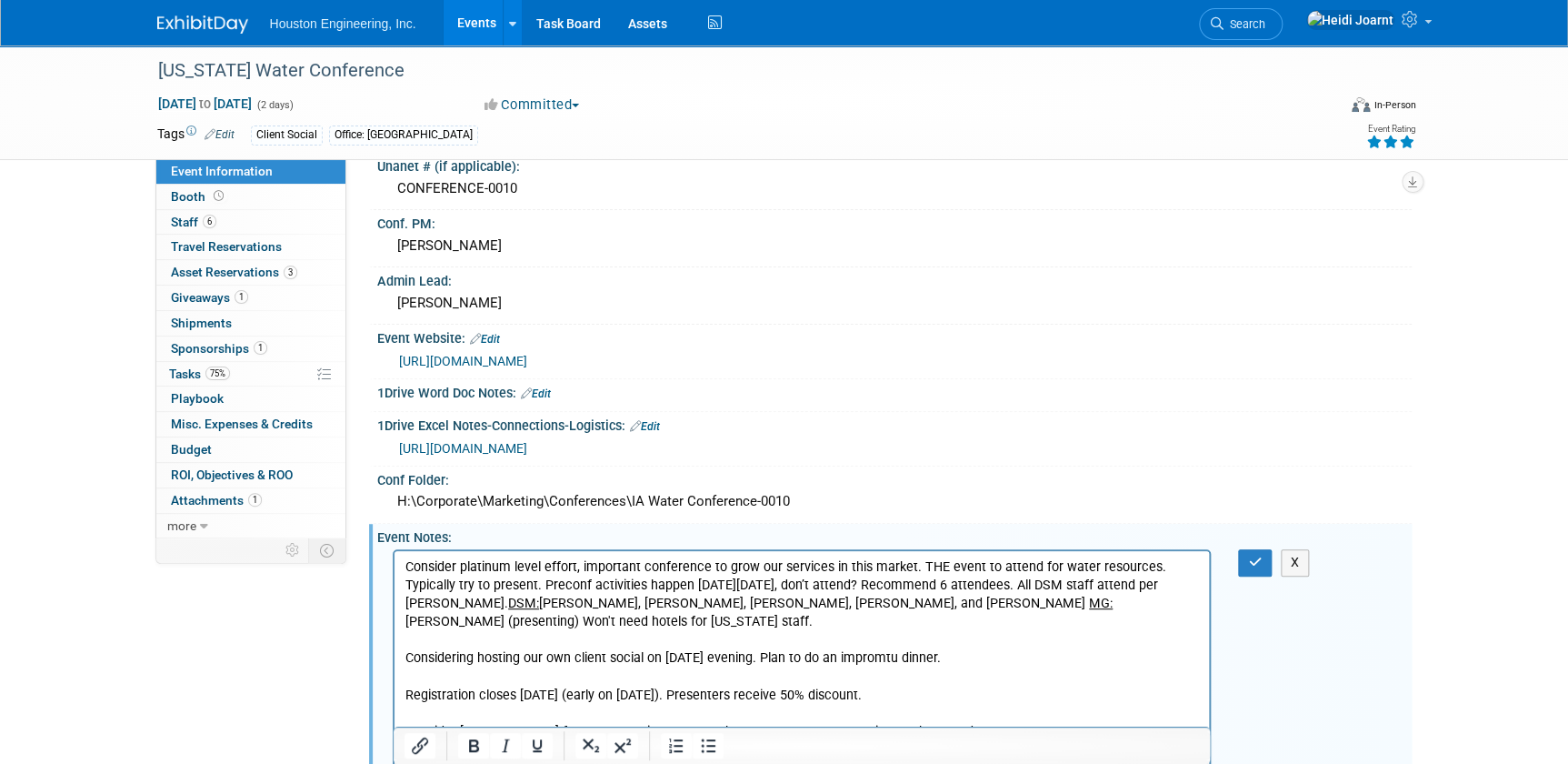
scroll to position [0, 0]
click at [1125, 607] on p "Consider platinum level effort, important conference to grow our services in th…" at bounding box center [802, 650] width 795 height 183
click at [880, 588] on p "Consider platinum level effort, important conference to grow our services in th…" at bounding box center [802, 650] width 795 height 183
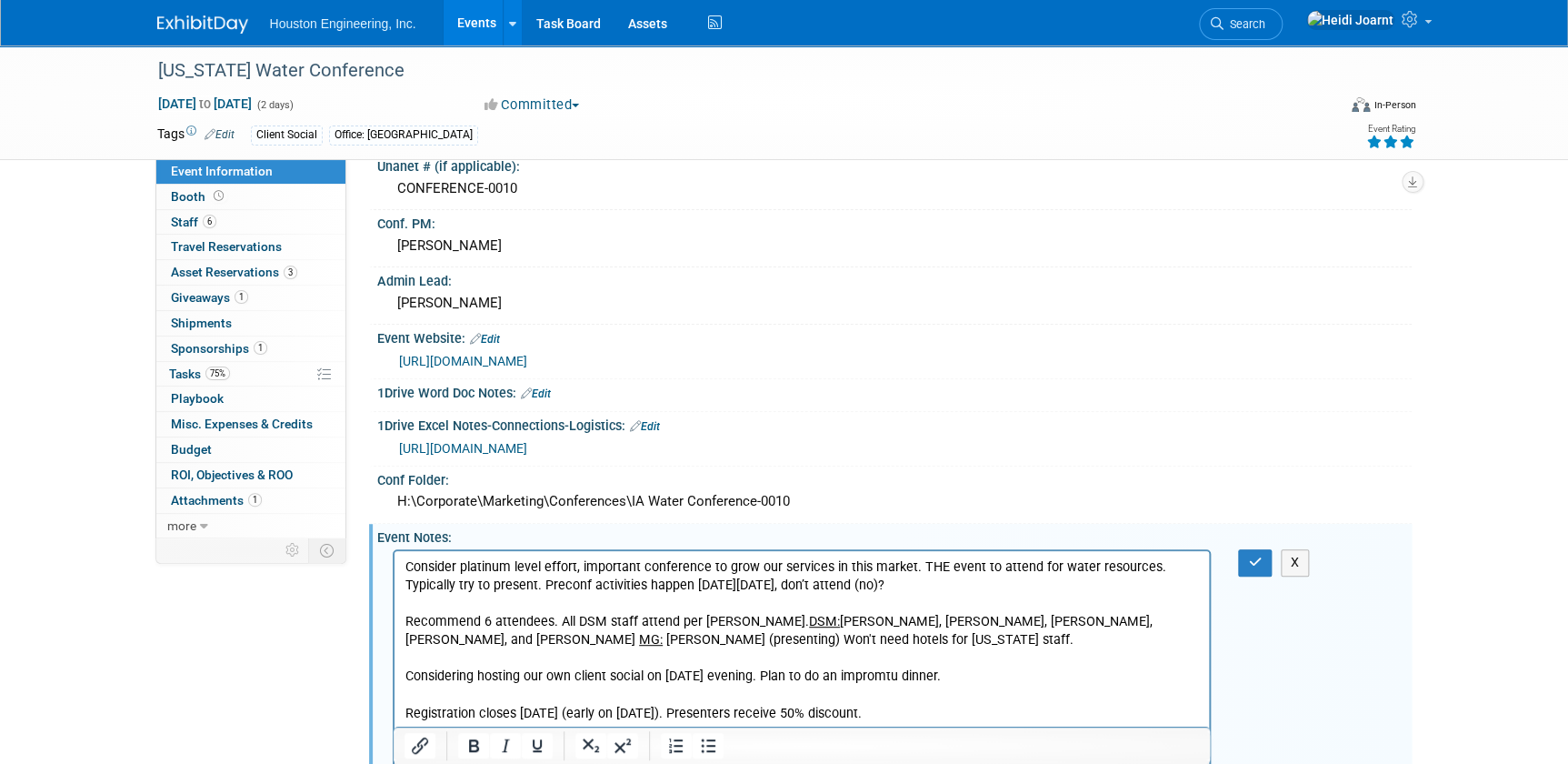
drag, startPoint x: 487, startPoint y: 624, endPoint x: 512, endPoint y: 618, distance: 25.7
click at [487, 625] on p "Recommend 6 attendees. All DSM staff attend per [PERSON_NAME]. DSM: [PERSON_NAM…" at bounding box center [802, 686] width 795 height 146
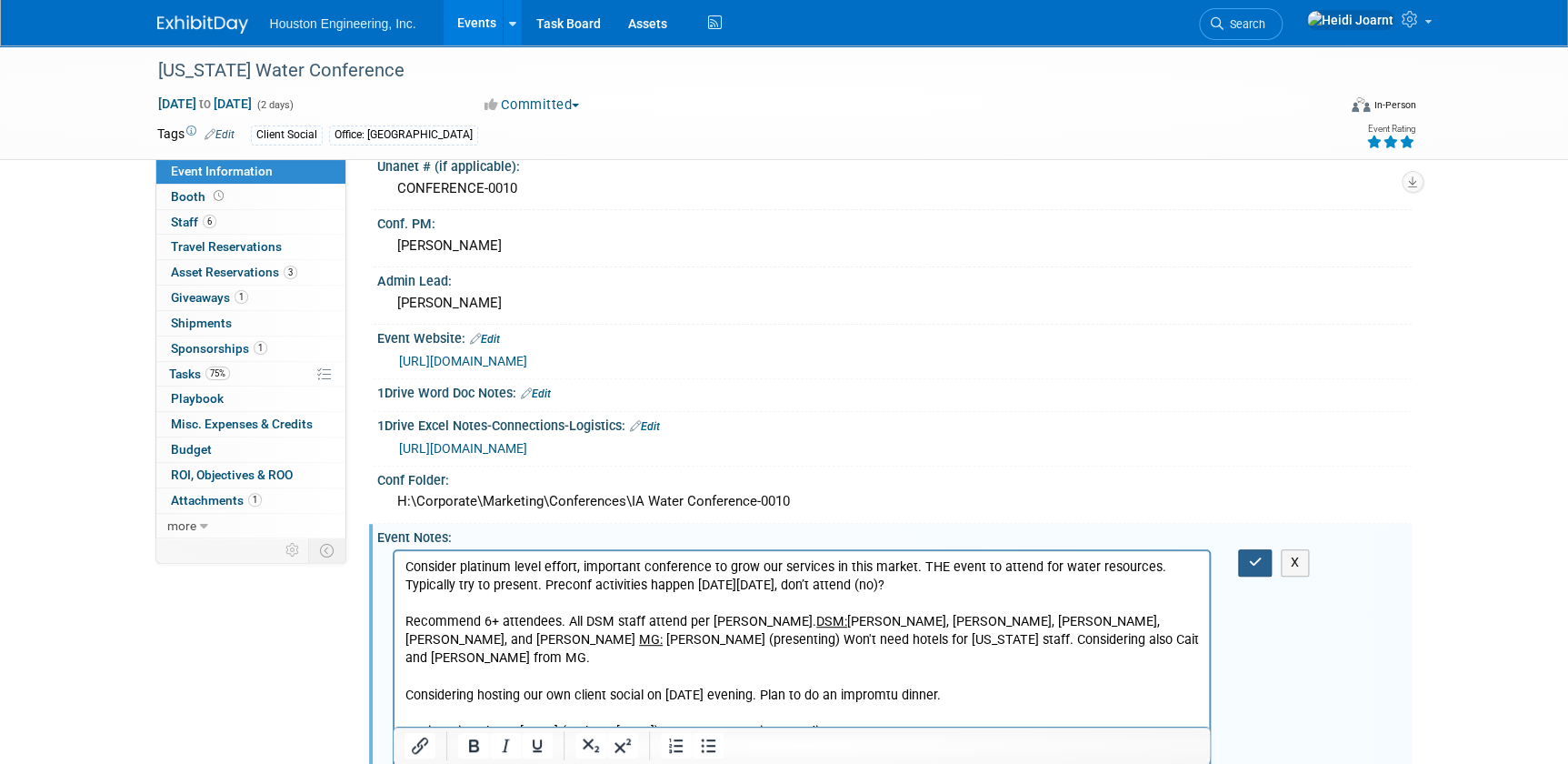
click at [1261, 555] on icon "button" at bounding box center [1255, 561] width 14 height 13
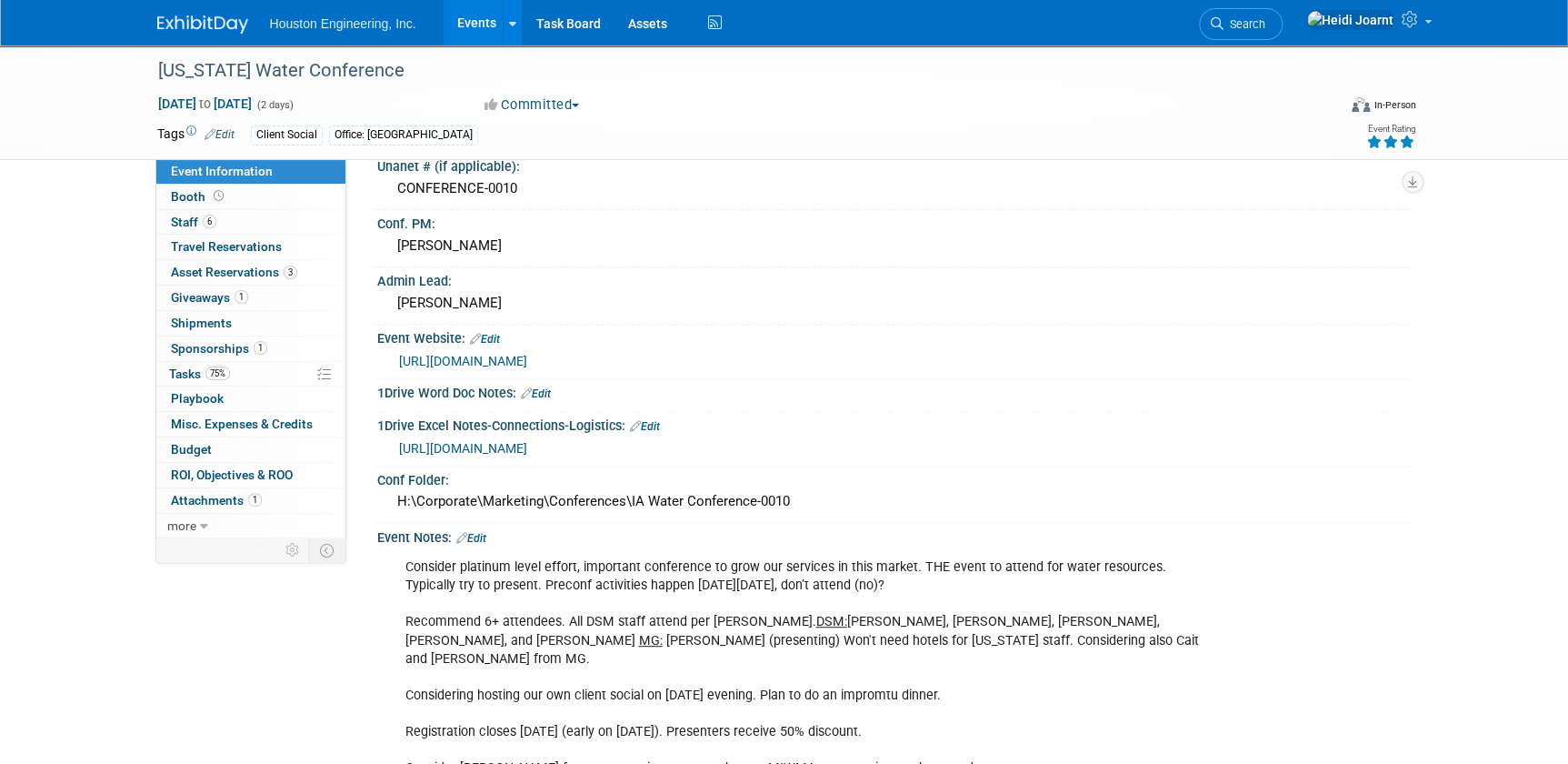
click at [487, 534] on link "Edit" at bounding box center [471, 537] width 30 height 13
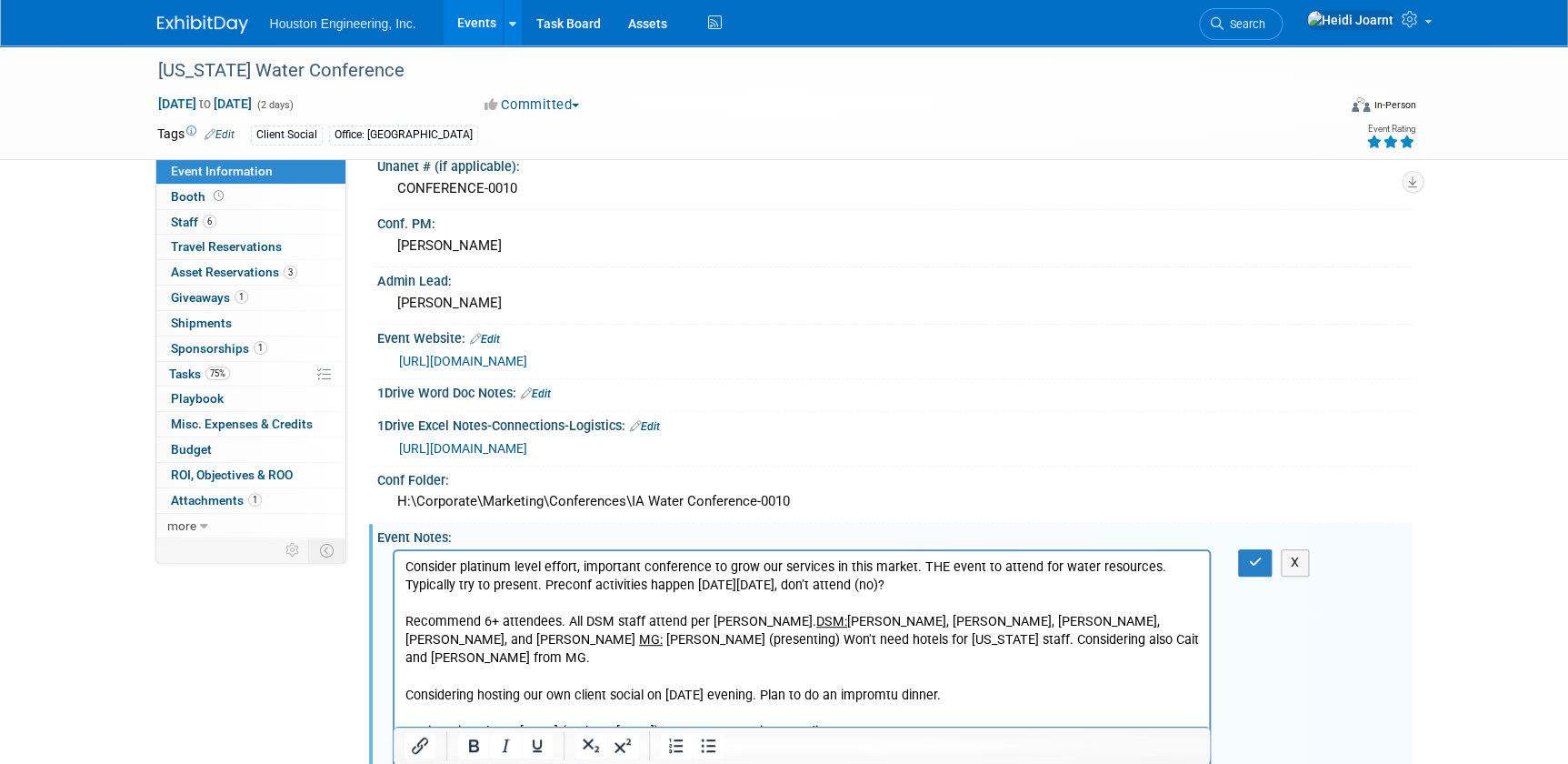
click at [750, 678] on p "Consider platinum level effort, important conference to grow our services in th…" at bounding box center [802, 668] width 795 height 220
click at [1243, 562] on button "button" at bounding box center [1255, 562] width 34 height 27
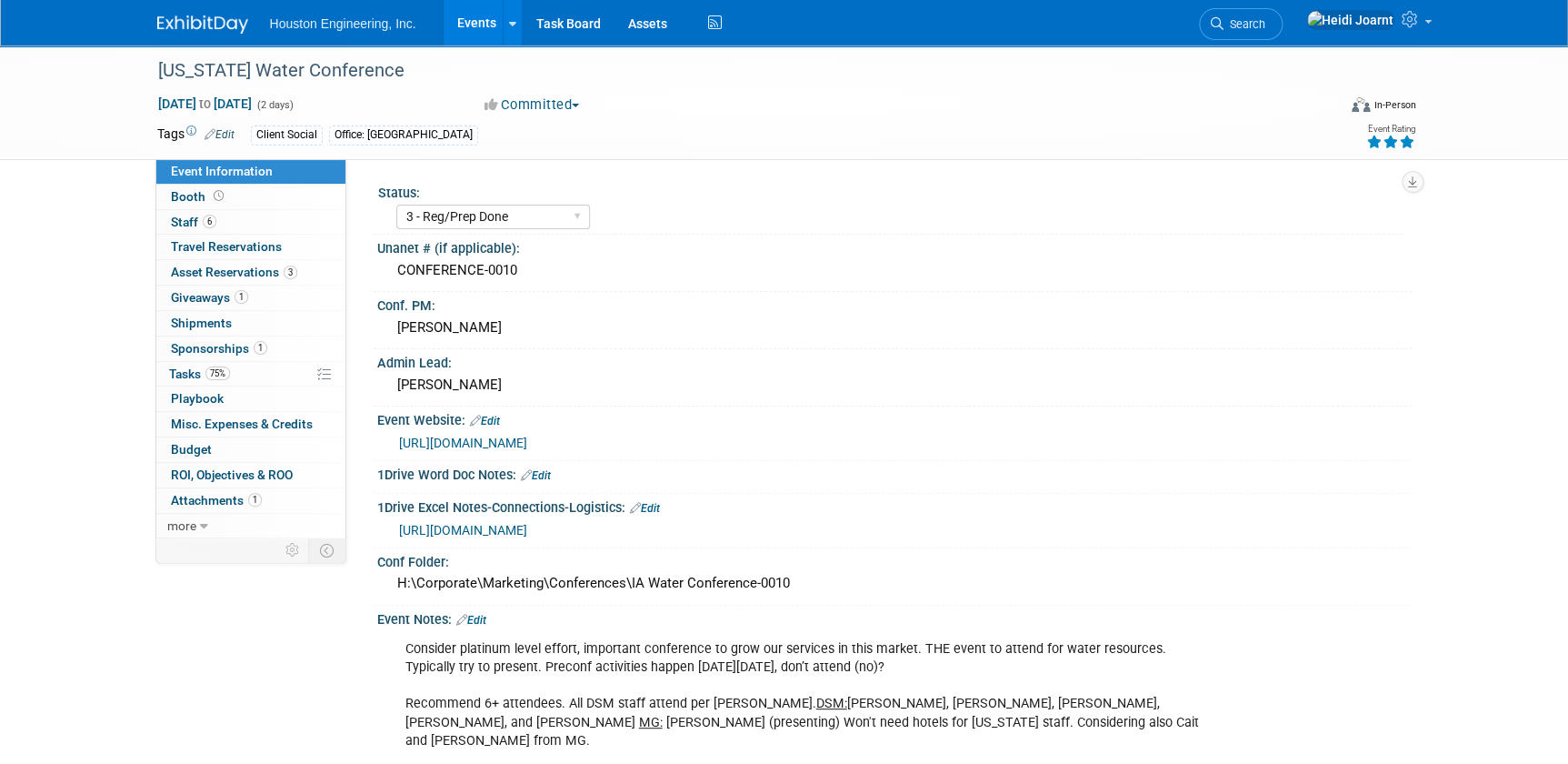
click at [483, 15] on link "Events" at bounding box center [477, 23] width 67 height 46
